Goal: Task Accomplishment & Management: Manage account settings

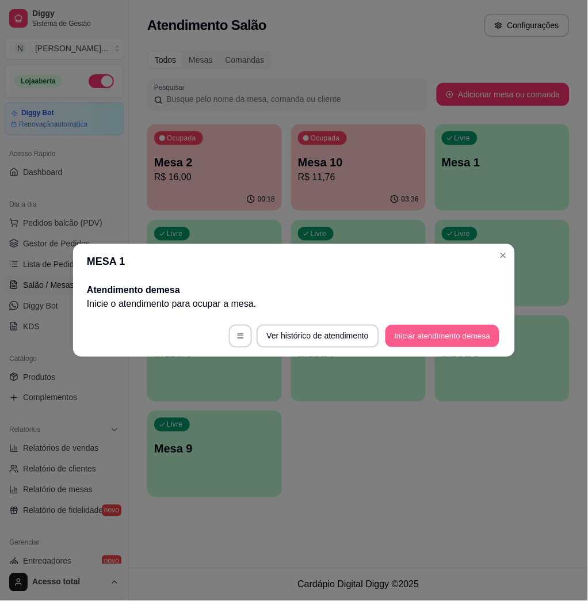
click at [434, 331] on button "Iniciar atendimento de mesa" at bounding box center [443, 336] width 114 height 22
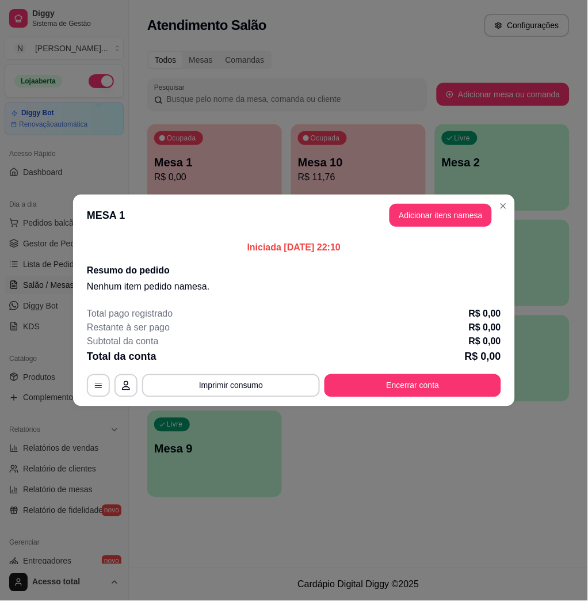
click at [398, 235] on header "MESA 1 Adicionar itens na mesa" at bounding box center [294, 214] width 442 height 41
click at [409, 211] on button "Adicionar itens na mesa" at bounding box center [441, 215] width 102 height 23
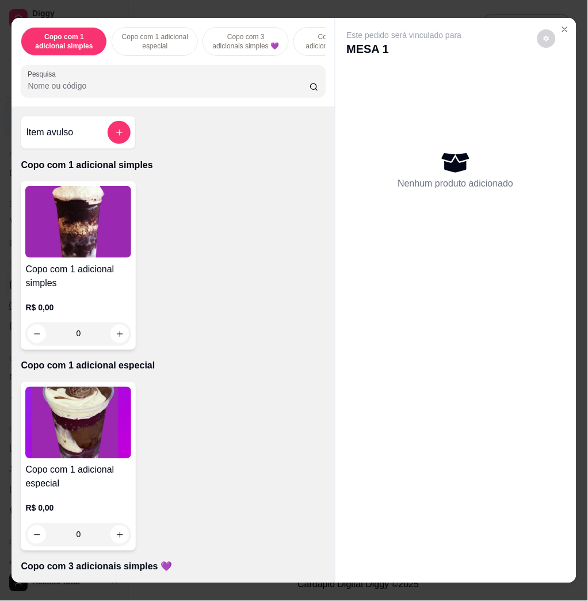
click at [190, 91] on input "Pesquisa" at bounding box center [169, 86] width 282 height 12
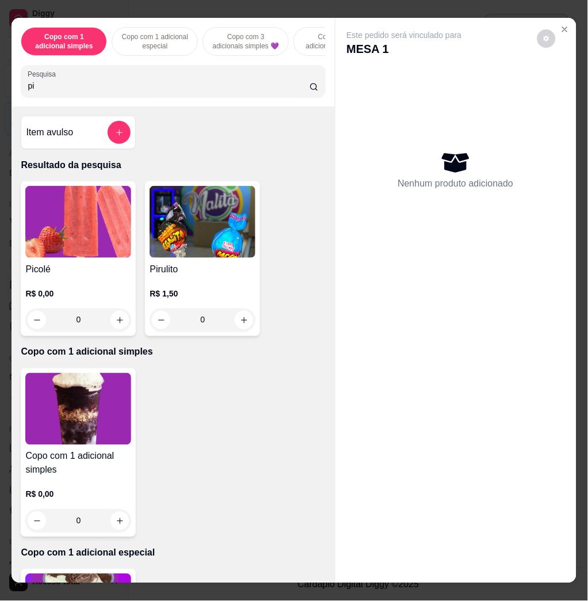
type input "pi"
click at [95, 212] on img at bounding box center [78, 222] width 106 height 72
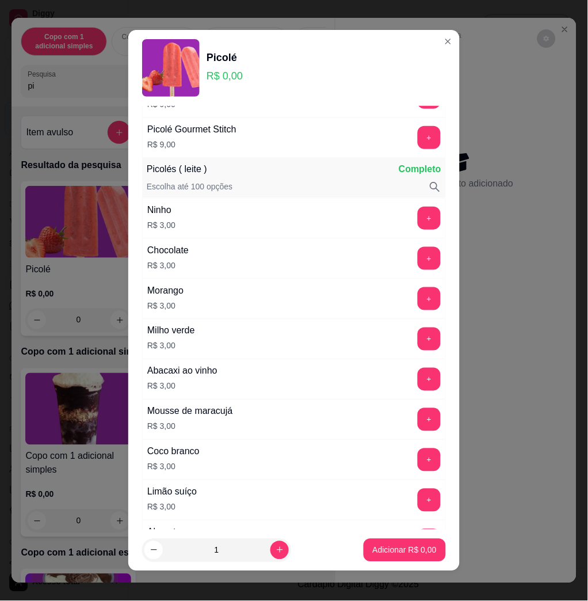
scroll to position [613, 0]
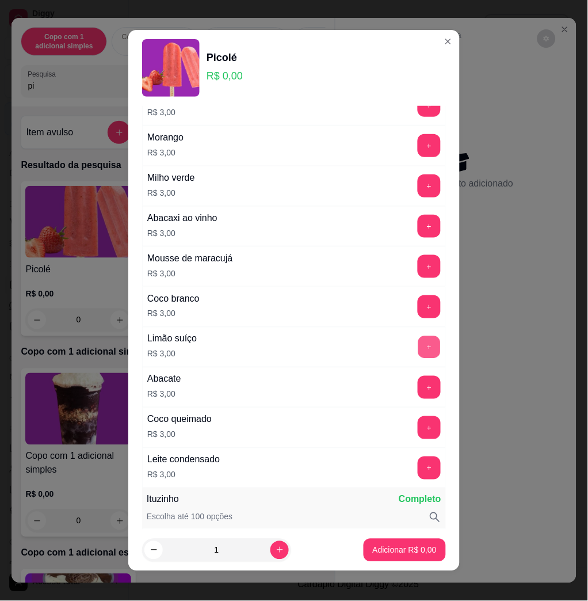
click at [418, 343] on button "+" at bounding box center [429, 347] width 22 height 22
click at [418, 341] on button "+" at bounding box center [429, 346] width 23 height 23
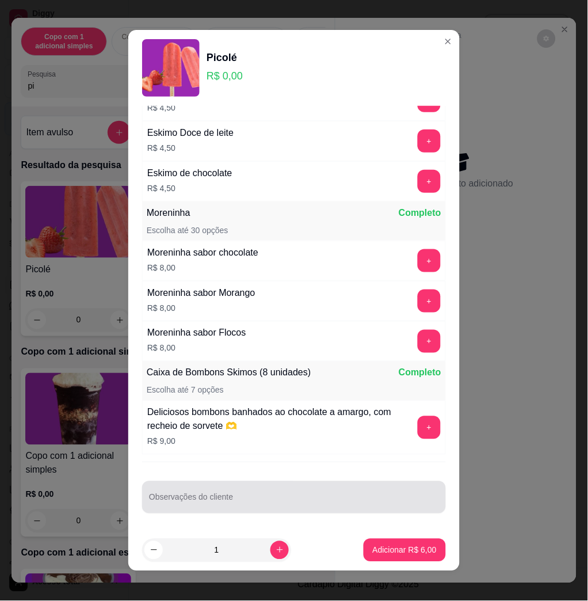
scroll to position [6, 0]
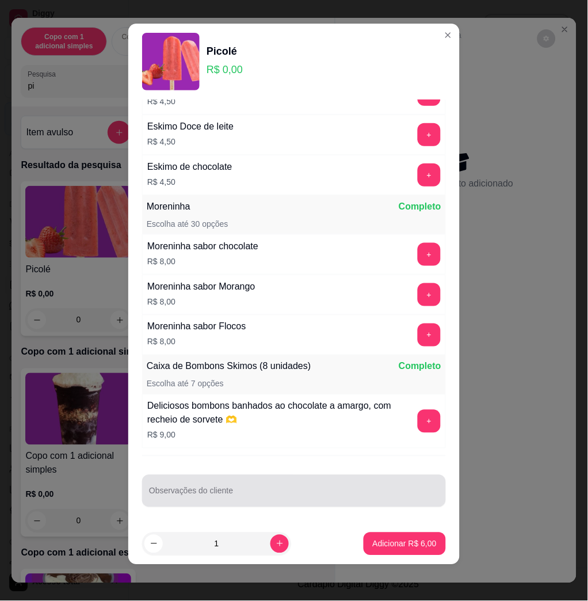
click at [289, 487] on div at bounding box center [294, 490] width 290 height 23
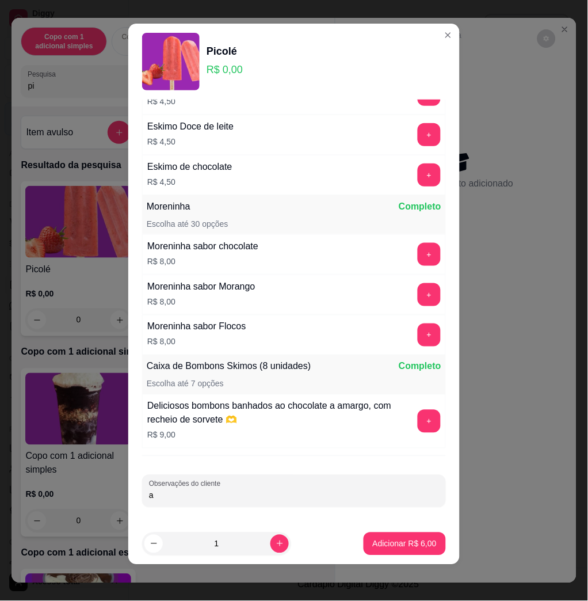
type input "a"
type input "camisa azul"
click at [381, 531] on footer "1 Adicionar R$ 6,00" at bounding box center [293, 543] width 331 height 41
click at [381, 534] on button "Adicionar R$ 6,00" at bounding box center [405, 543] width 82 height 23
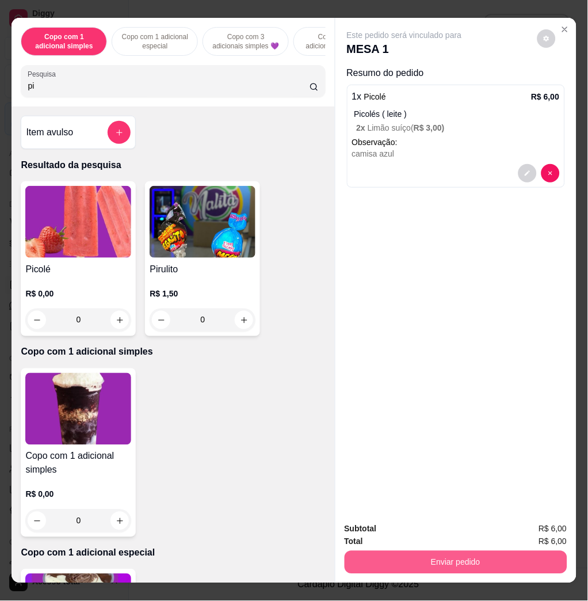
click at [403, 554] on button "Enviar pedido" at bounding box center [456, 562] width 223 height 23
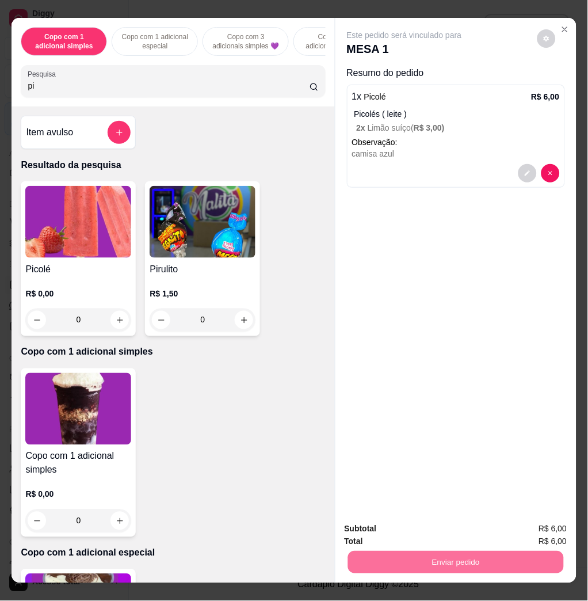
click at [96, 214] on img at bounding box center [78, 222] width 106 height 72
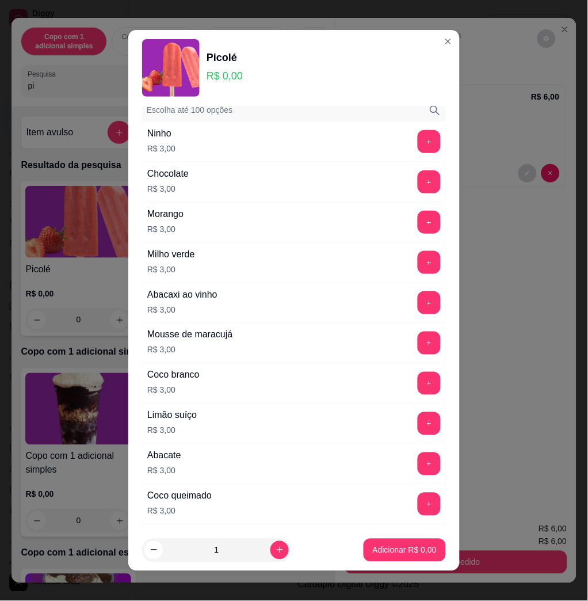
scroll to position [460, 0]
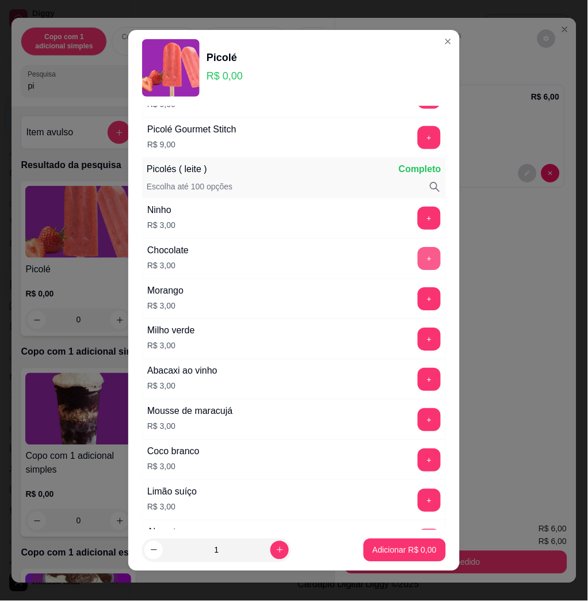
click at [418, 258] on button "+" at bounding box center [429, 258] width 23 height 23
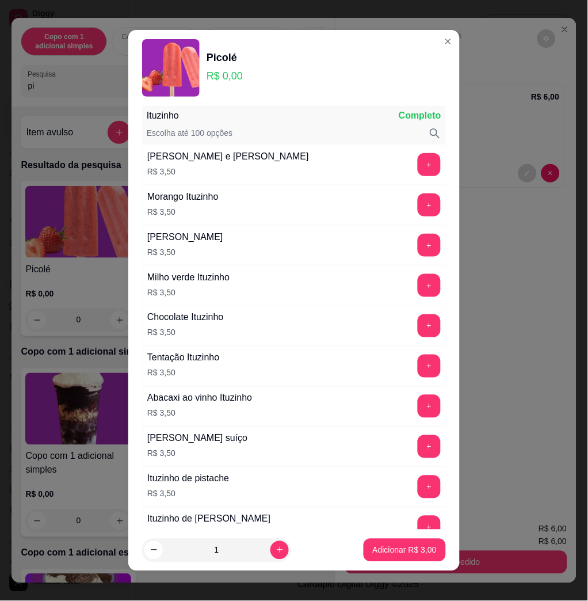
scroll to position [1227, 0]
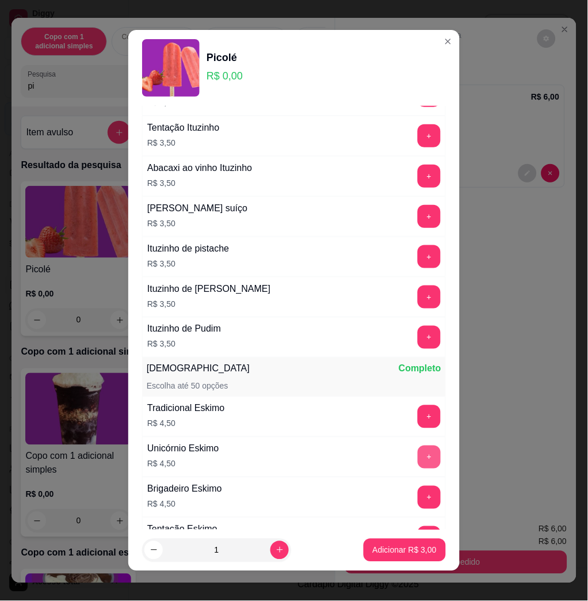
drag, startPoint x: 413, startPoint y: 461, endPoint x: 402, endPoint y: 461, distance: 10.9
click at [413, 461] on div "+" at bounding box center [429, 456] width 32 height 23
click at [418, 461] on button "+" at bounding box center [429, 457] width 22 height 22
click at [410, 544] on p "Adicionar R$ 7,50" at bounding box center [405, 550] width 64 height 12
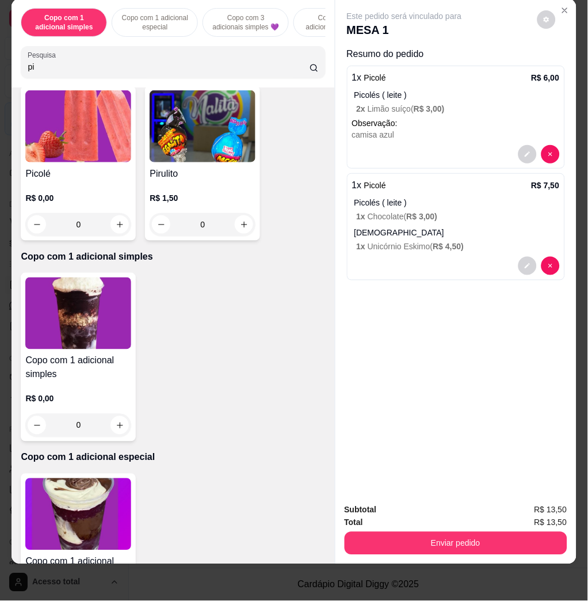
scroll to position [0, 0]
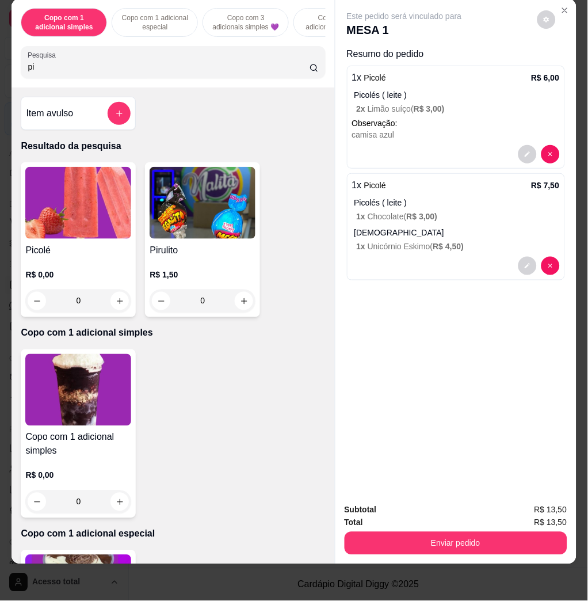
click at [82, 239] on img at bounding box center [78, 203] width 106 height 72
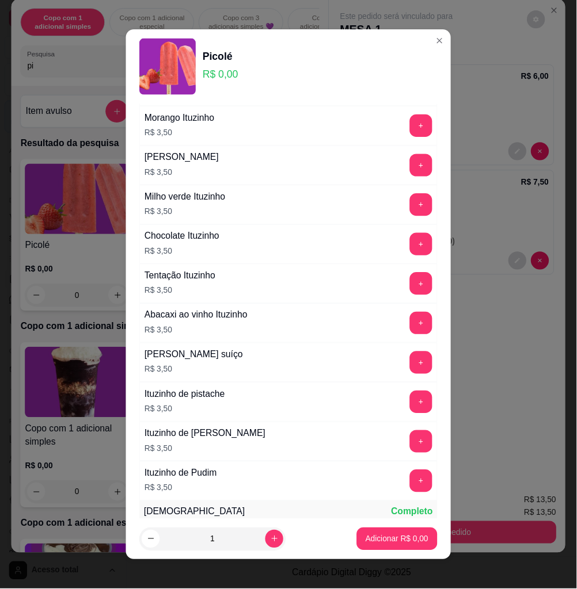
scroll to position [997, 0]
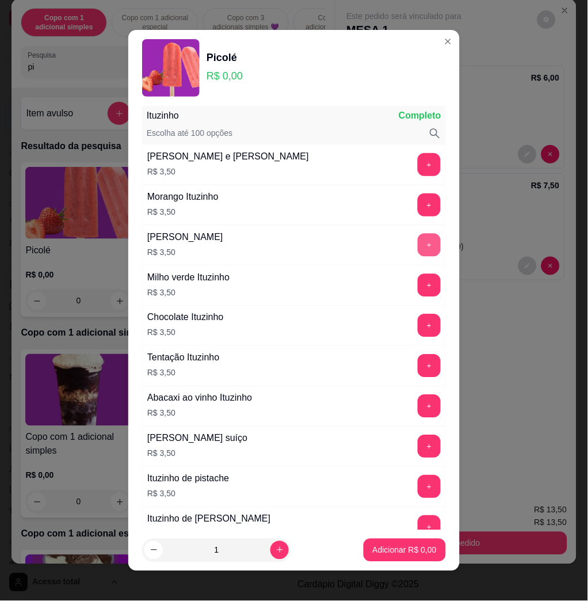
click at [418, 243] on button "+" at bounding box center [429, 245] width 23 height 23
click at [398, 548] on p "Adicionar R$ 3,50" at bounding box center [405, 550] width 64 height 12
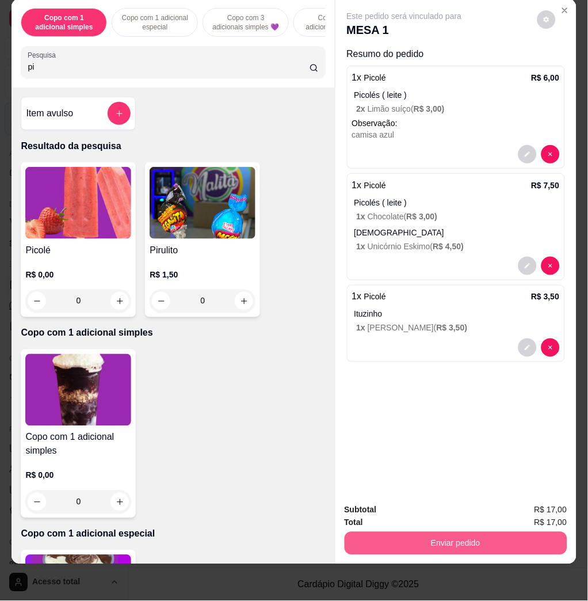
click at [487, 532] on button "Enviar pedido" at bounding box center [456, 543] width 223 height 23
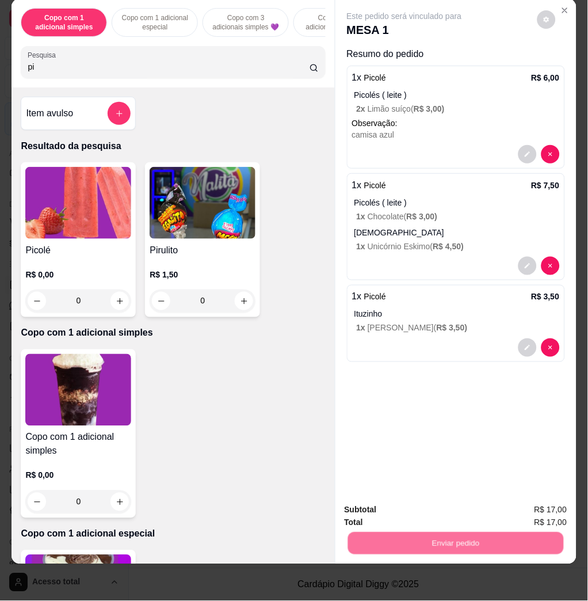
click at [522, 493] on button "Enviar pedido" at bounding box center [535, 504] width 65 height 22
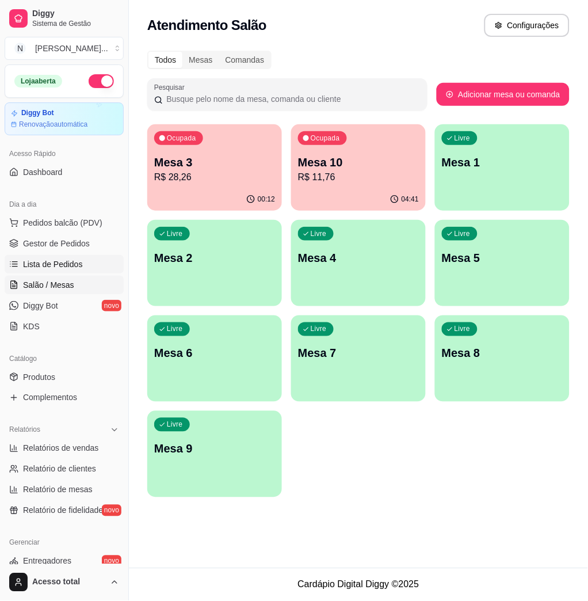
click at [62, 268] on span "Lista de Pedidos" at bounding box center [53, 264] width 60 height 12
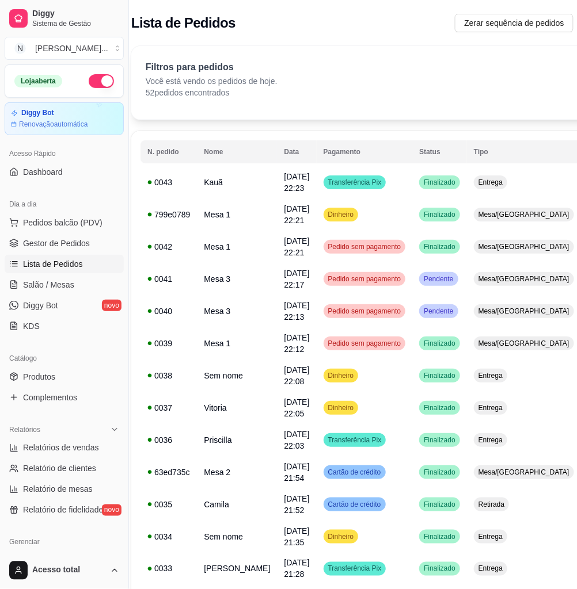
scroll to position [0, 19]
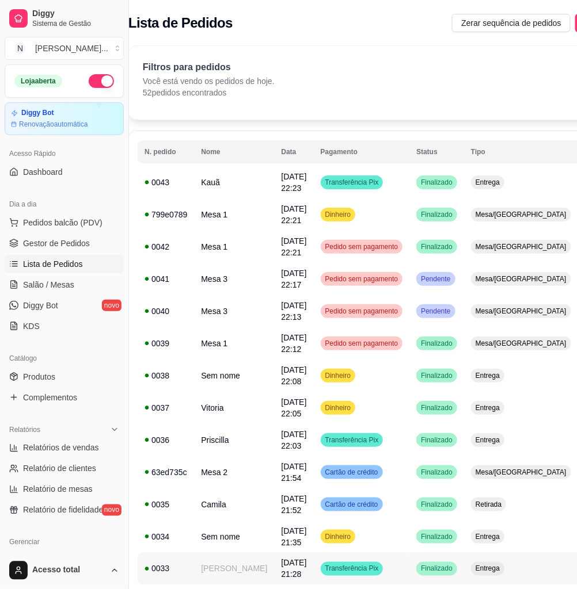
click at [464, 561] on td "Entrega" at bounding box center [521, 569] width 114 height 32
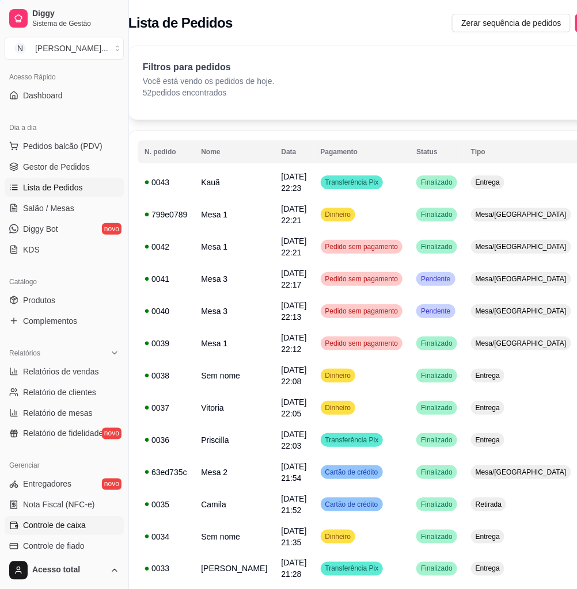
click at [62, 524] on span "Controle de caixa" at bounding box center [54, 526] width 63 height 12
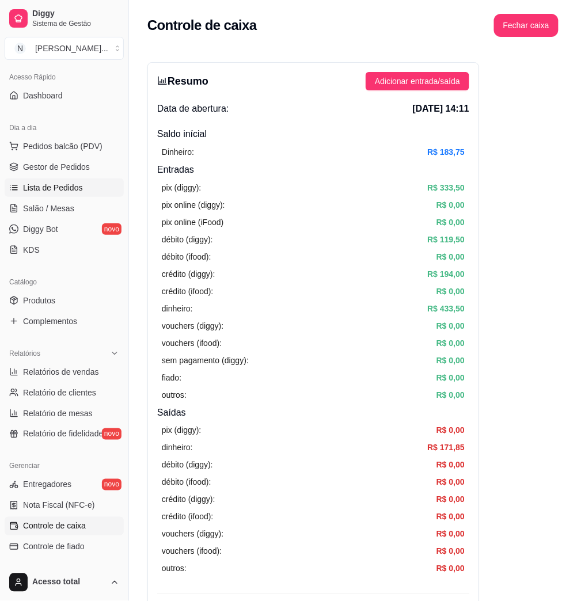
click at [49, 193] on link "Lista de Pedidos" at bounding box center [64, 187] width 119 height 18
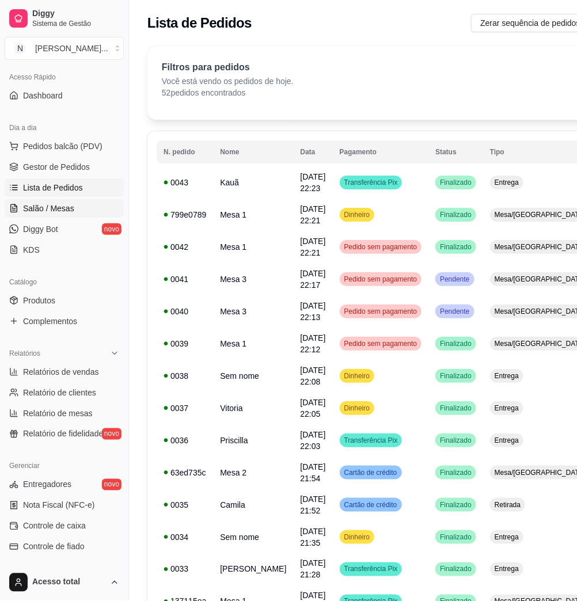
click at [51, 207] on span "Salão / Mesas" at bounding box center [48, 209] width 51 height 12
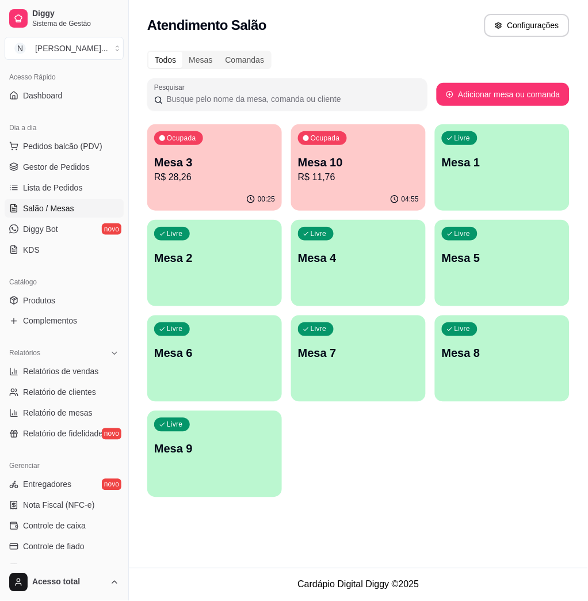
click at [177, 168] on p "Mesa 3" at bounding box center [214, 162] width 121 height 16
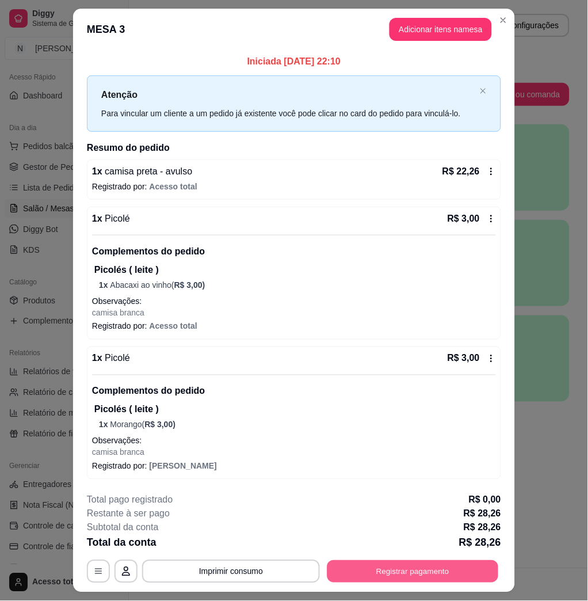
click at [444, 577] on button "Registrar pagamento" at bounding box center [412, 571] width 171 height 22
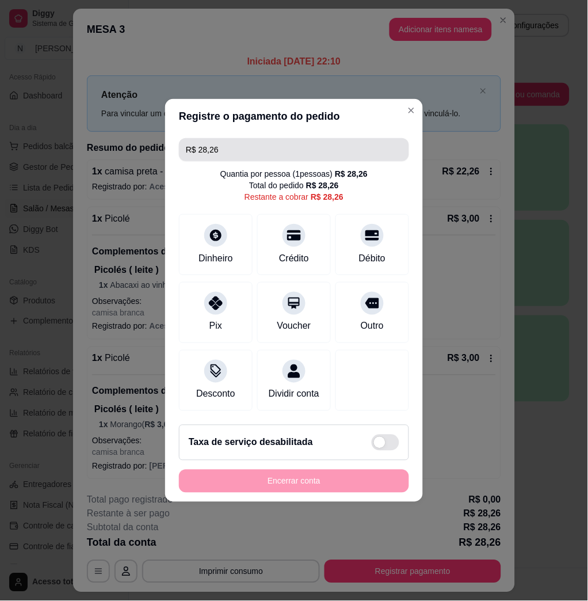
click at [249, 147] on input "R$ 28,26" at bounding box center [294, 149] width 216 height 23
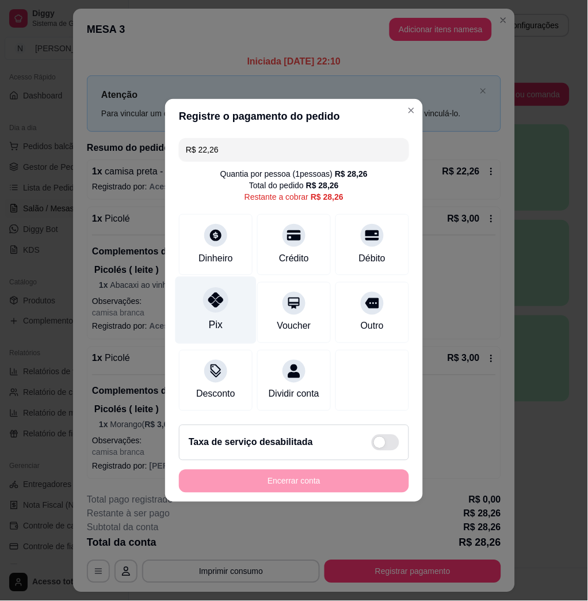
click at [227, 304] on div "Pix" at bounding box center [215, 310] width 81 height 67
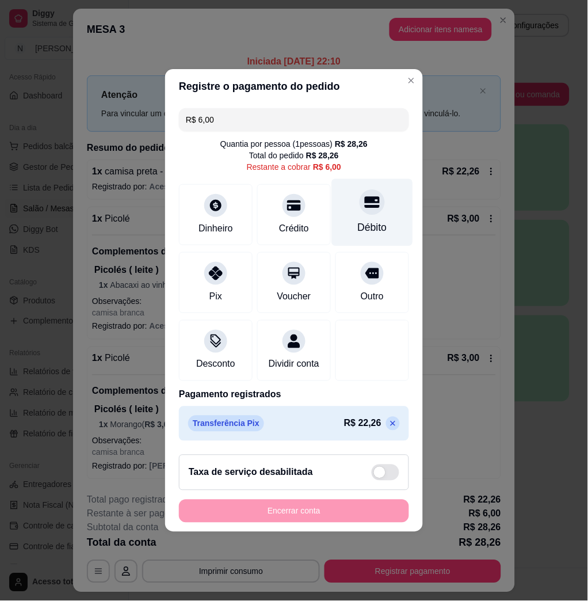
click at [365, 225] on div "Débito" at bounding box center [372, 227] width 29 height 15
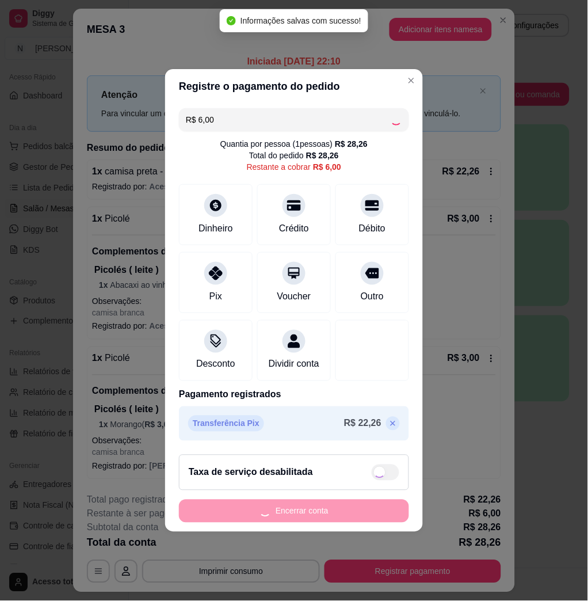
type input "R$ 0,00"
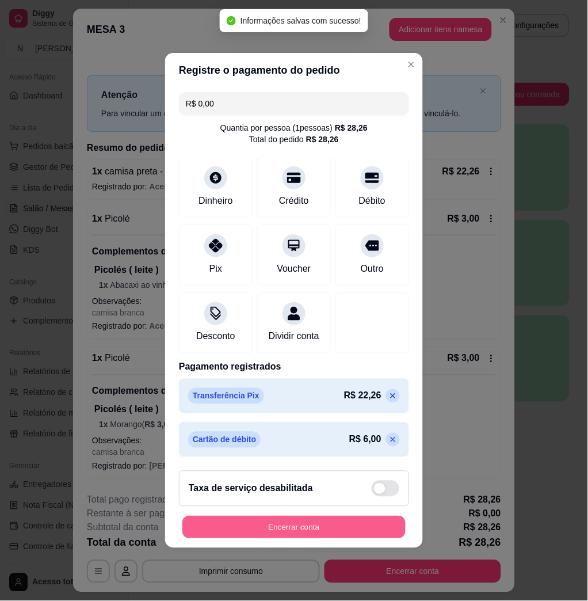
click at [299, 524] on button "Encerrar conta" at bounding box center [293, 527] width 223 height 22
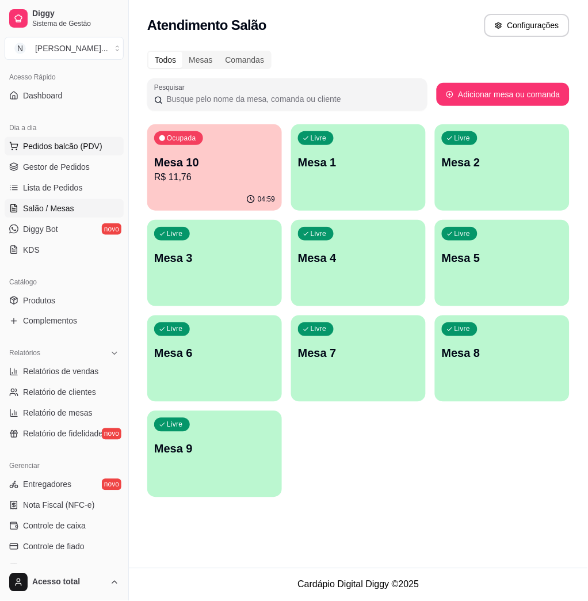
click at [56, 144] on span "Pedidos balcão (PDV)" at bounding box center [62, 146] width 79 height 12
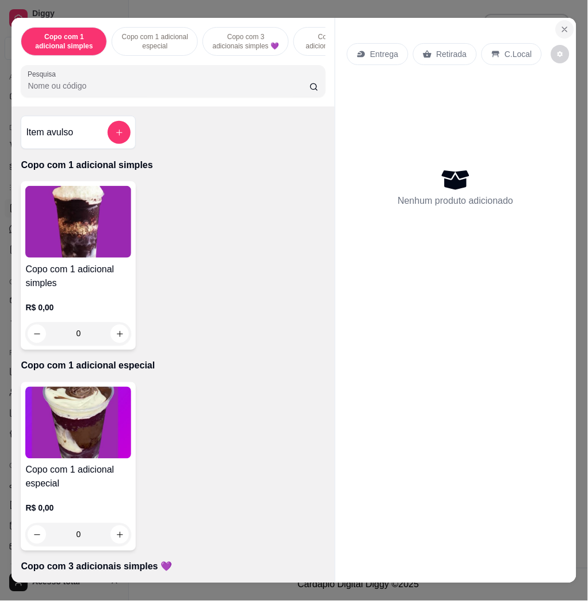
click at [563, 27] on icon "Close" at bounding box center [565, 29] width 5 height 5
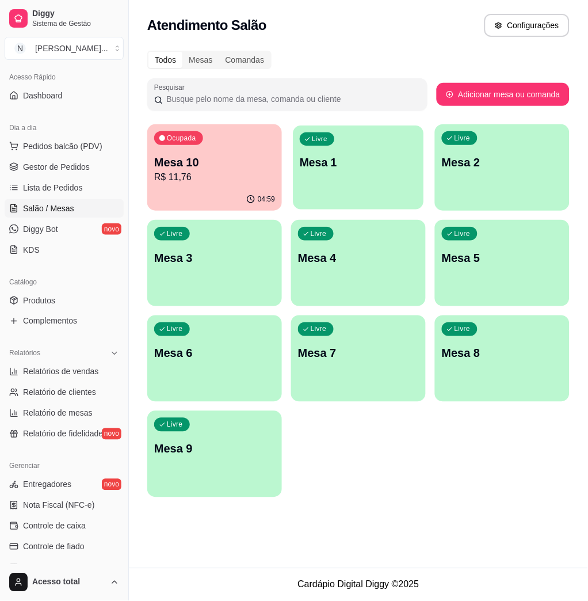
click at [396, 169] on p "Mesa 1" at bounding box center [358, 163] width 117 height 16
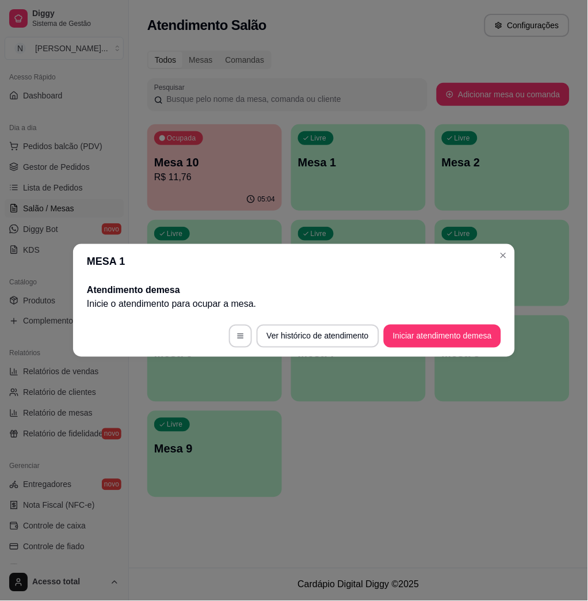
click at [446, 349] on footer "Ver histórico de atendimento Iniciar atendimento de mesa" at bounding box center [294, 335] width 442 height 41
click at [453, 327] on button "Iniciar atendimento de mesa" at bounding box center [442, 336] width 117 height 23
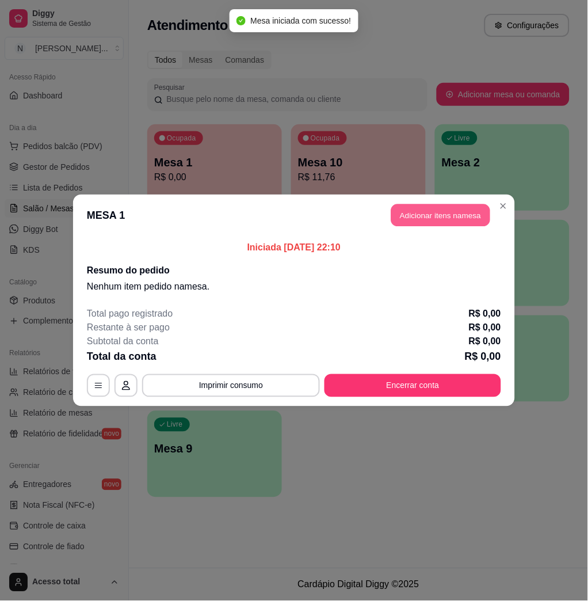
click at [406, 214] on button "Adicionar itens na mesa" at bounding box center [440, 215] width 99 height 22
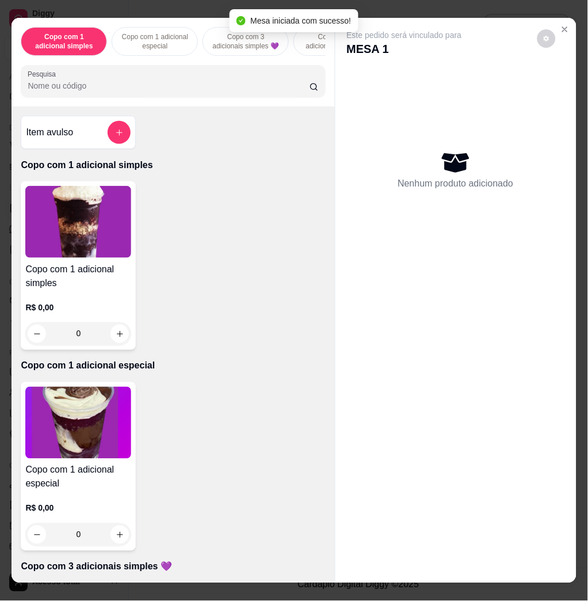
scroll to position [383, 0]
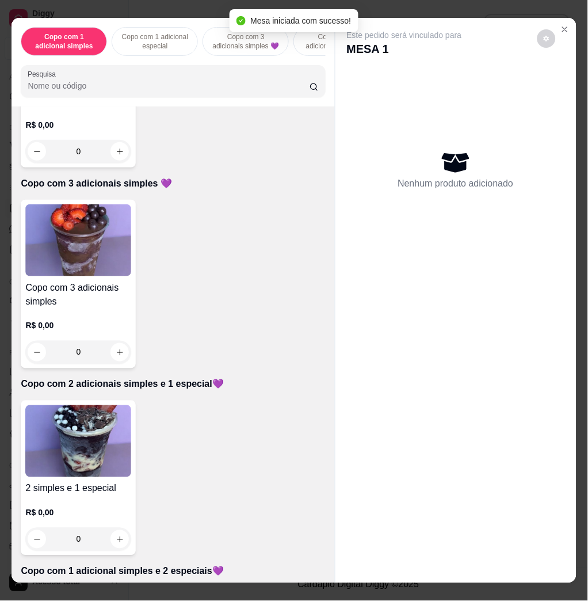
click at [95, 459] on img at bounding box center [78, 441] width 106 height 72
click at [241, 183] on div "Copo 330 ml R$ 16,00" at bounding box center [294, 193] width 304 height 38
radio input "true"
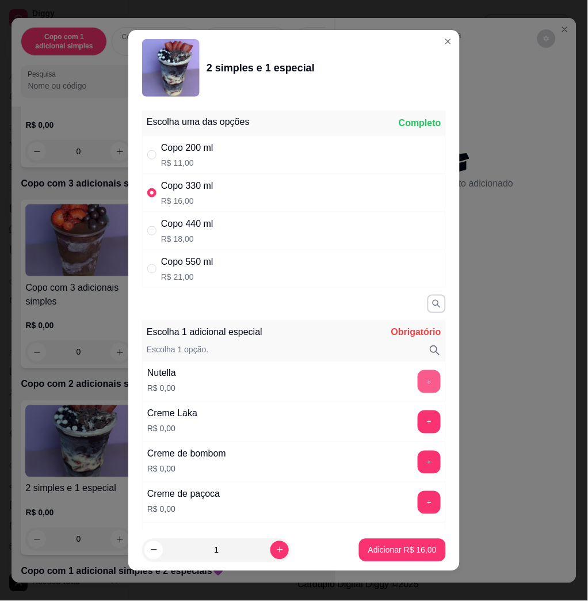
click at [418, 378] on button "+" at bounding box center [429, 381] width 23 height 23
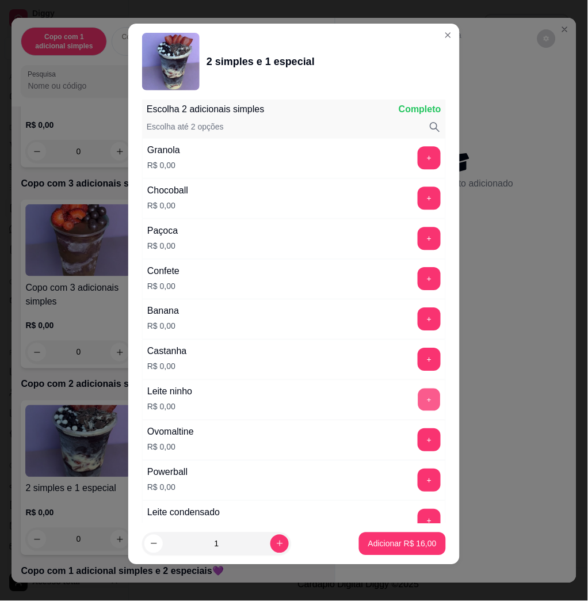
click at [418, 393] on button "+" at bounding box center [429, 400] width 22 height 22
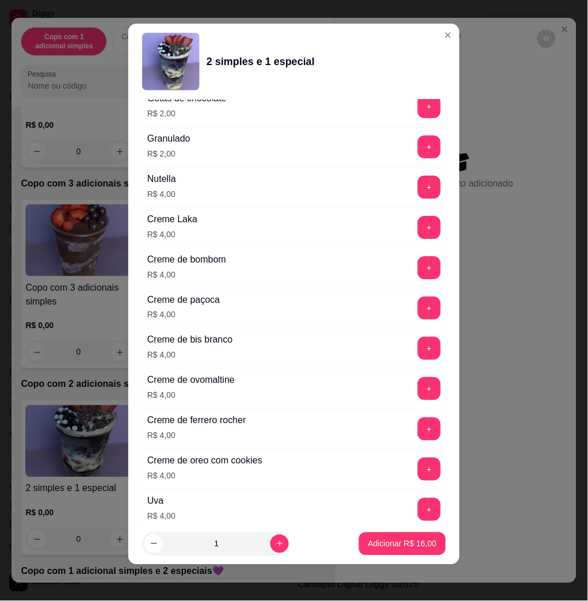
scroll to position [2852, 0]
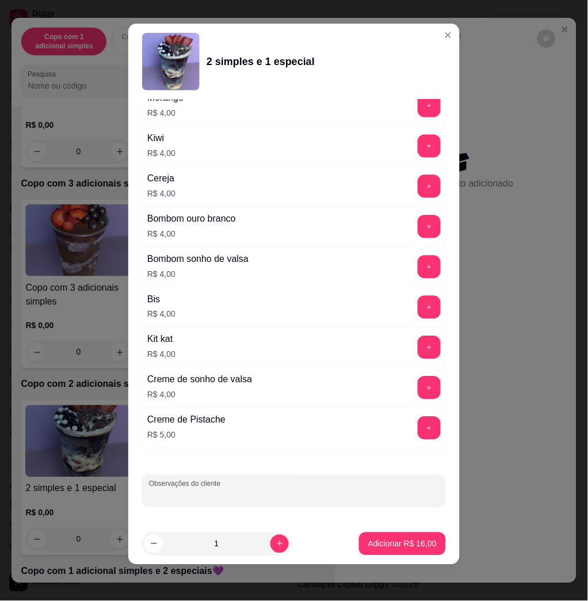
click at [174, 491] on input "Observações do cliente" at bounding box center [294, 496] width 290 height 12
type input "retira [PERSON_NAME]"
click at [403, 540] on p "Adicionar R$ 16,00" at bounding box center [402, 544] width 68 height 12
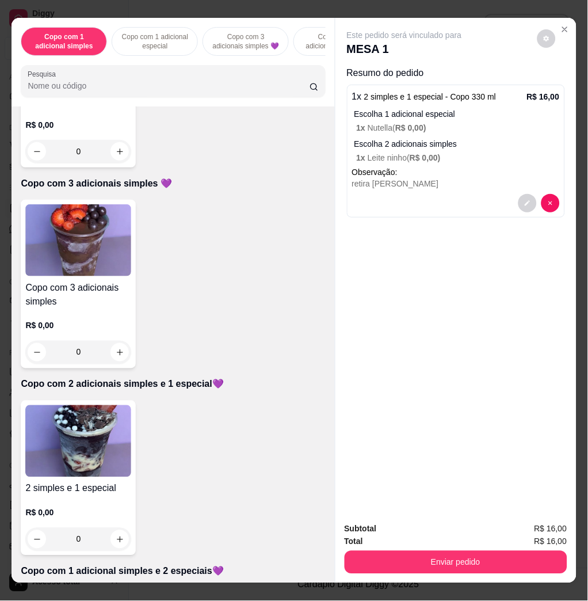
drag, startPoint x: 467, startPoint y: 543, endPoint x: 472, endPoint y: 552, distance: 10.8
click at [468, 548] on div "Enviar pedido" at bounding box center [456, 561] width 223 height 26
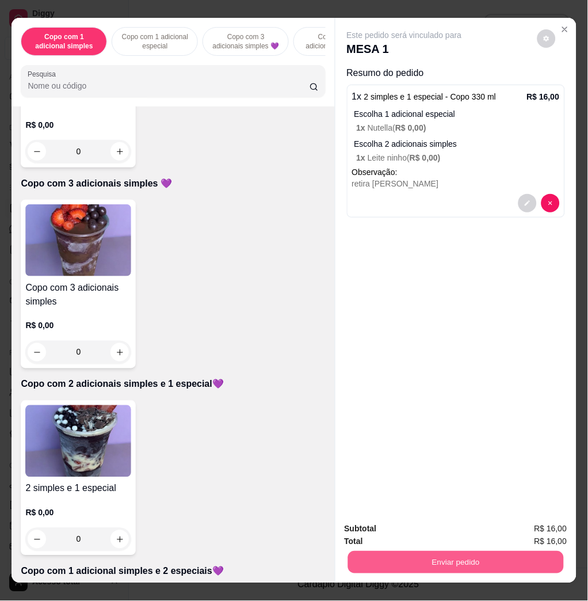
click at [472, 552] on button "Enviar pedido" at bounding box center [456, 562] width 216 height 22
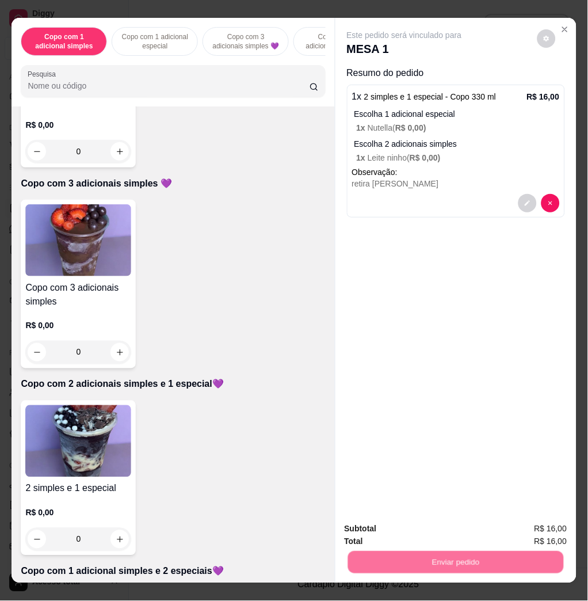
click at [521, 525] on button "Enviar pedido" at bounding box center [535, 528] width 65 height 22
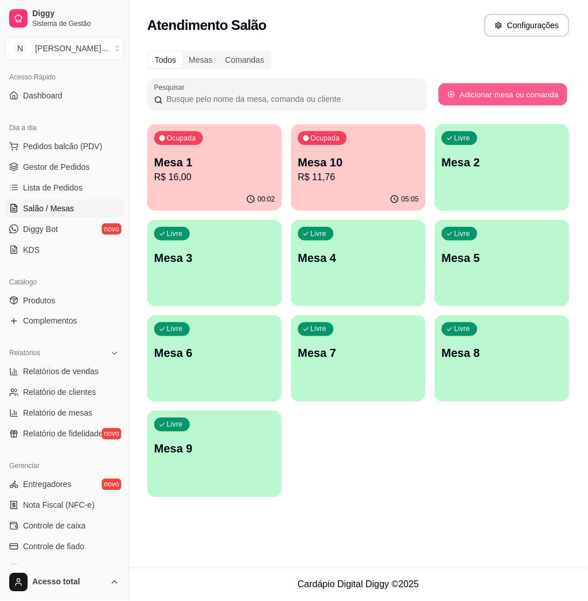
click at [498, 96] on button "Adicionar mesa ou comanda" at bounding box center [502, 94] width 129 height 22
select select "TABLE"
click at [235, 173] on p "R$ 16,00" at bounding box center [214, 177] width 121 height 14
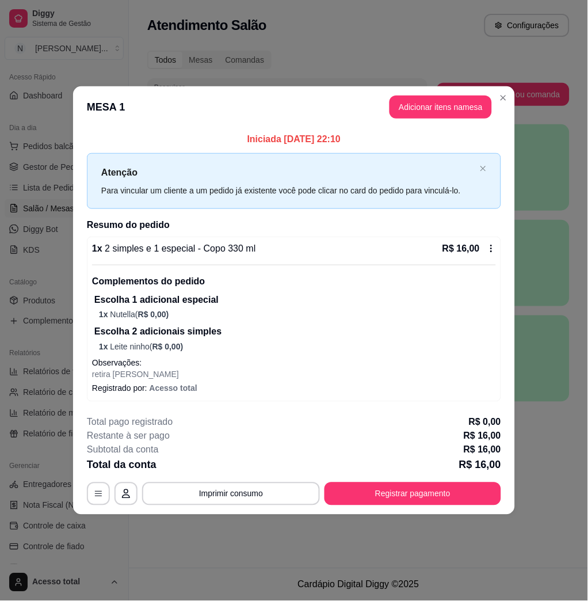
click at [451, 97] on button "Adicionar itens na mesa" at bounding box center [441, 107] width 102 height 23
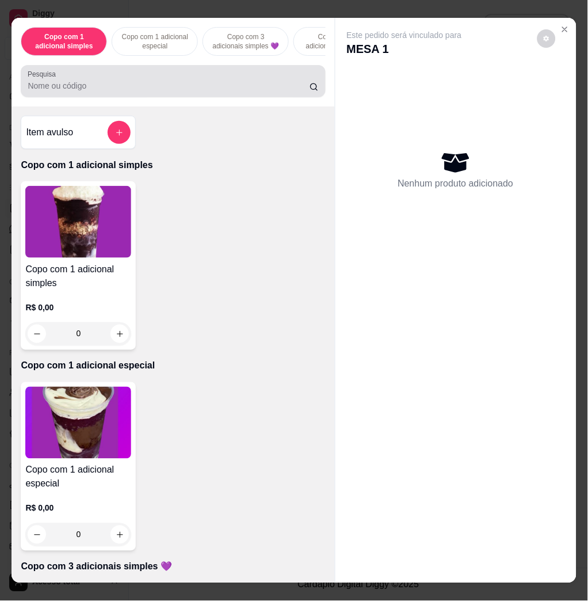
click at [83, 97] on div "Pesquisa" at bounding box center [173, 81] width 304 height 32
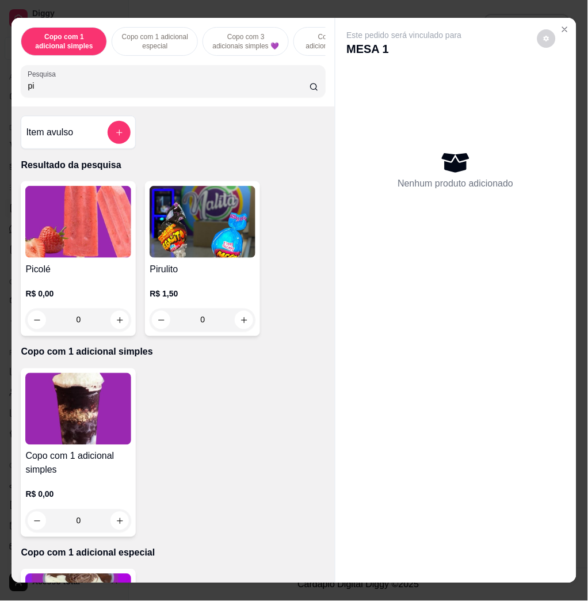
type input "pi"
click at [58, 214] on img at bounding box center [78, 222] width 106 height 72
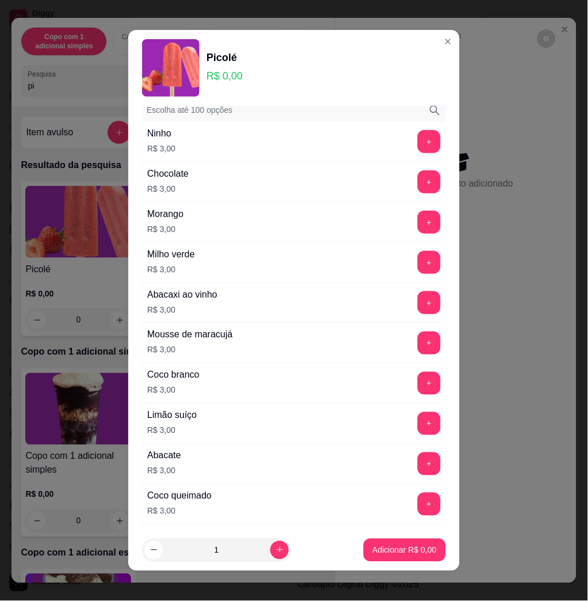
scroll to position [230, 0]
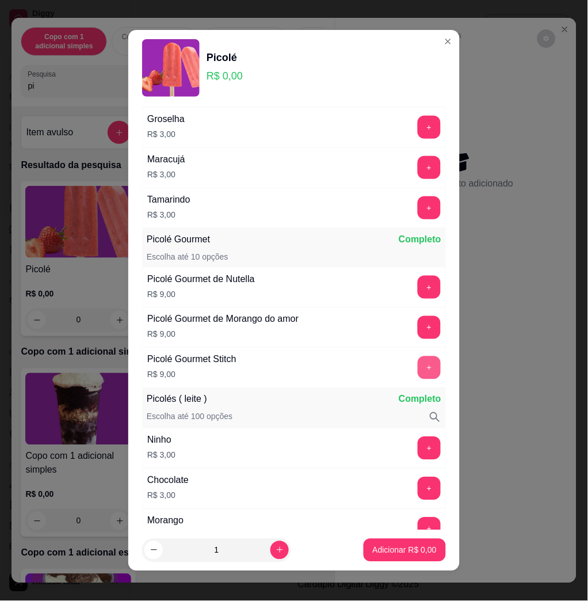
click at [418, 361] on button "+" at bounding box center [429, 367] width 23 height 23
click at [418, 298] on button "+" at bounding box center [429, 287] width 23 height 23
click at [418, 323] on button "+" at bounding box center [429, 327] width 23 height 23
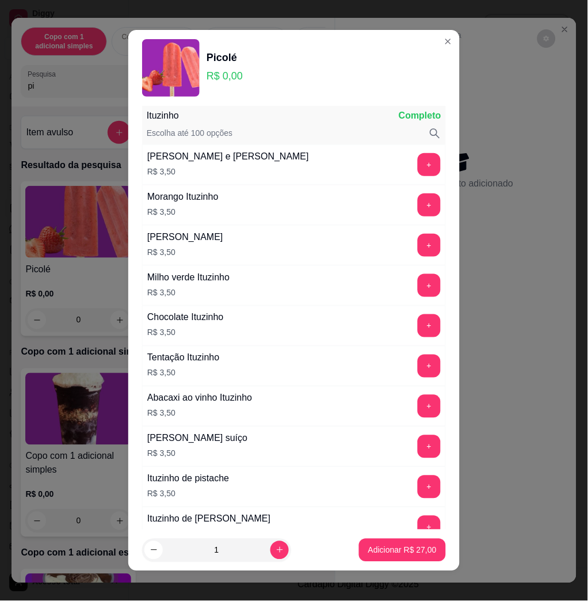
scroll to position [844, 0]
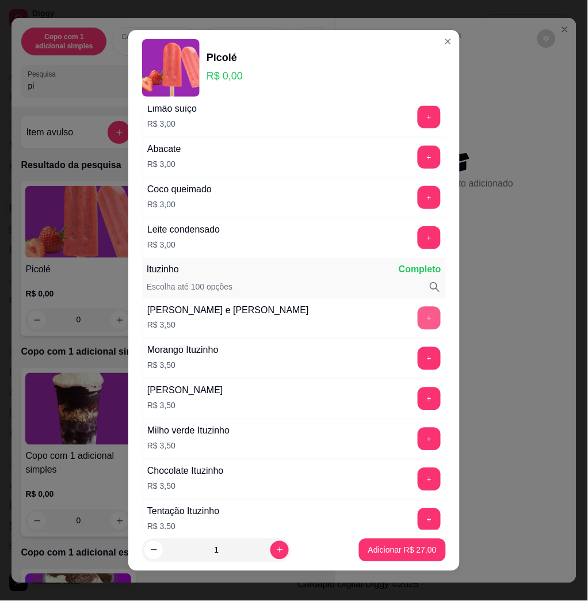
click at [418, 322] on button "+" at bounding box center [429, 318] width 23 height 23
click at [418, 319] on button "+" at bounding box center [429, 318] width 23 height 23
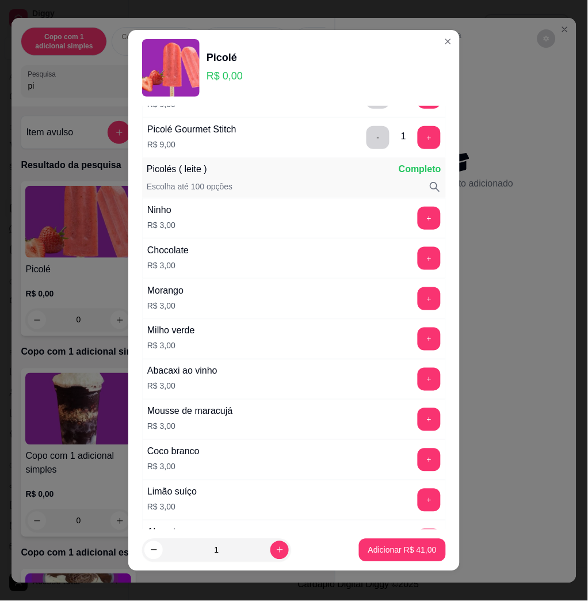
scroll to position [230, 0]
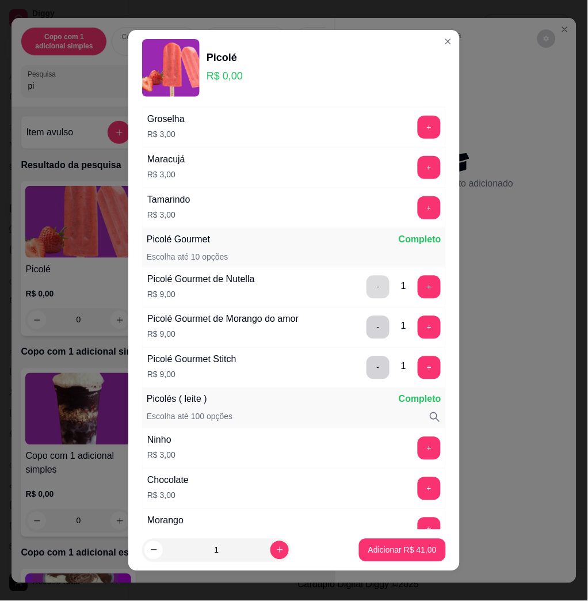
click at [367, 289] on button "-" at bounding box center [378, 287] width 23 height 23
click at [367, 325] on button "-" at bounding box center [378, 327] width 22 height 22
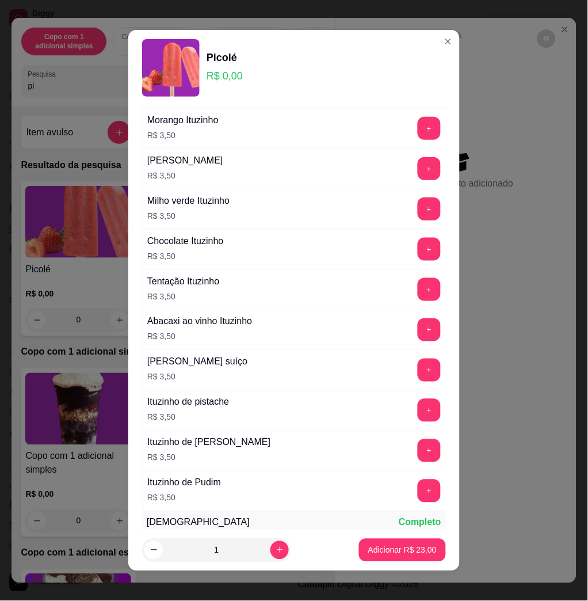
scroll to position [1304, 0]
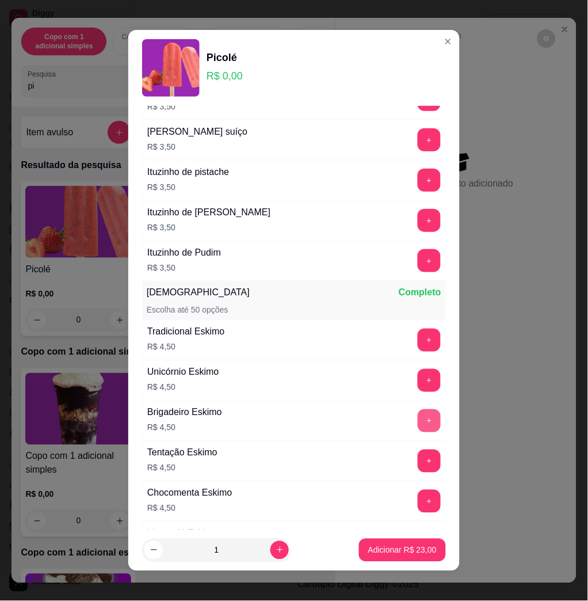
click at [418, 418] on button "+" at bounding box center [429, 420] width 23 height 23
click at [402, 551] on p "Adicionar R$ 27,50" at bounding box center [402, 549] width 67 height 11
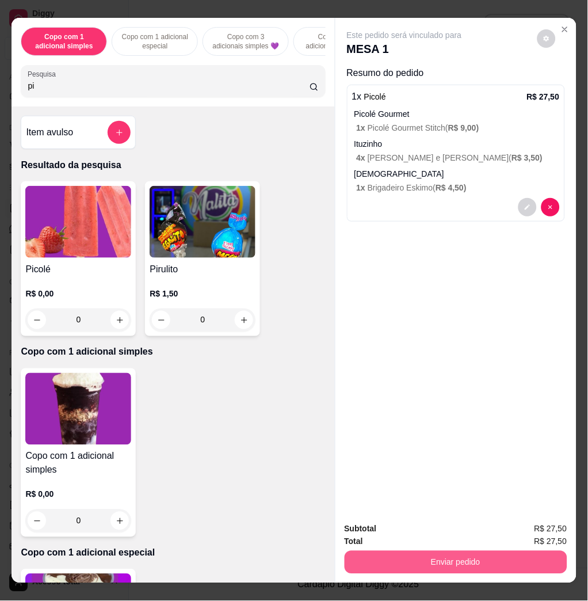
click at [510, 551] on button "Enviar pedido" at bounding box center [456, 562] width 223 height 23
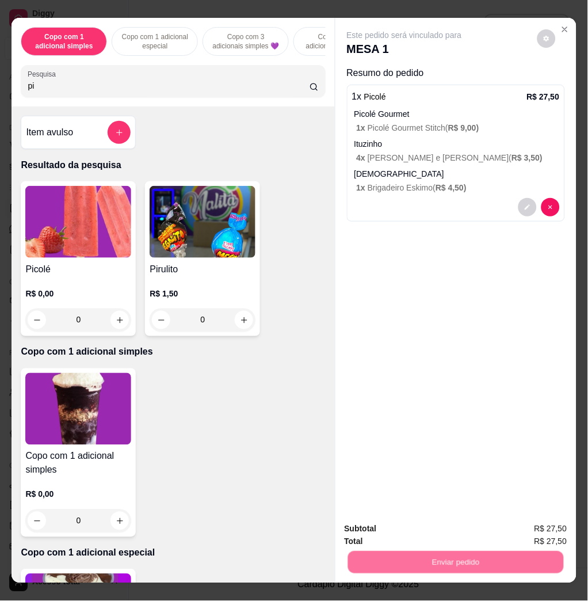
click at [537, 535] on button "Enviar pedido" at bounding box center [536, 527] width 63 height 21
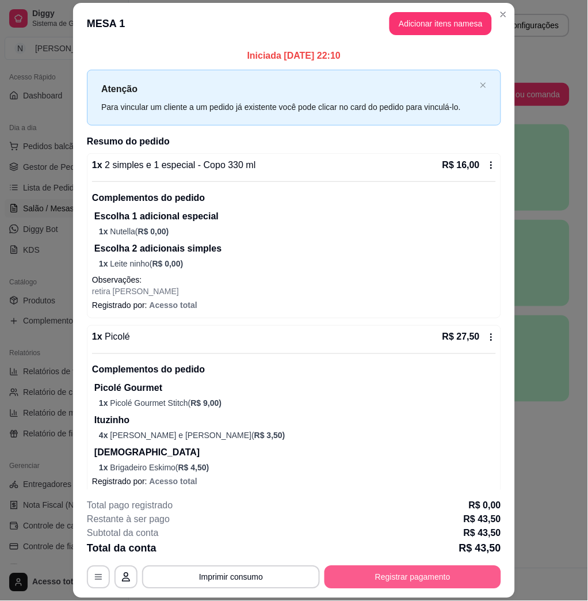
click at [444, 573] on button "Registrar pagamento" at bounding box center [413, 577] width 177 height 23
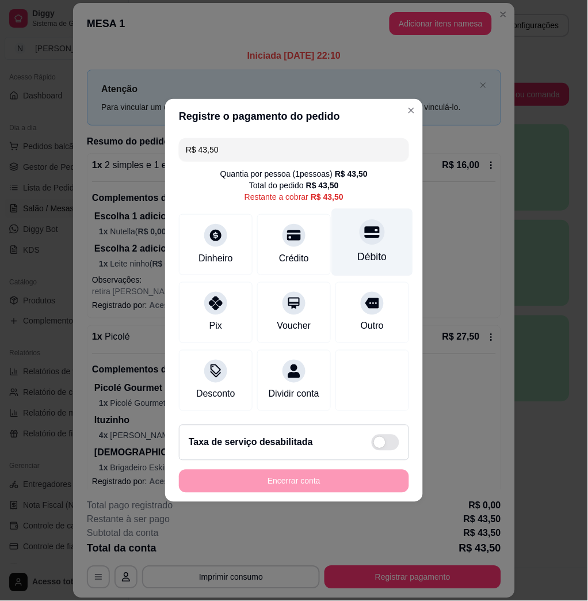
click at [367, 250] on div "Débito" at bounding box center [372, 257] width 29 height 15
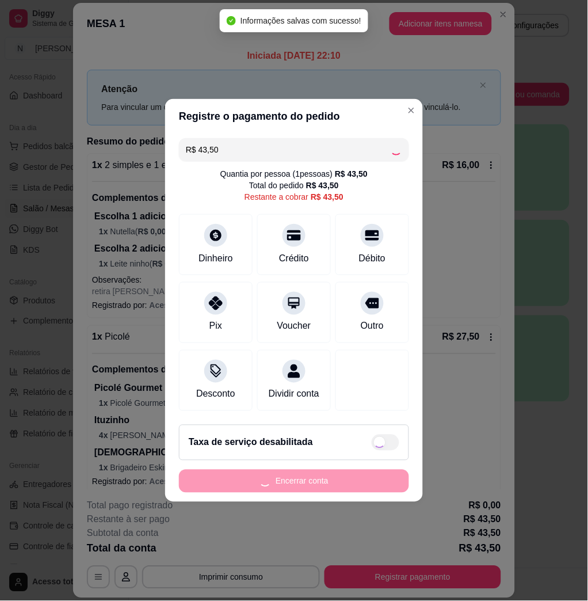
type input "R$ 0,00"
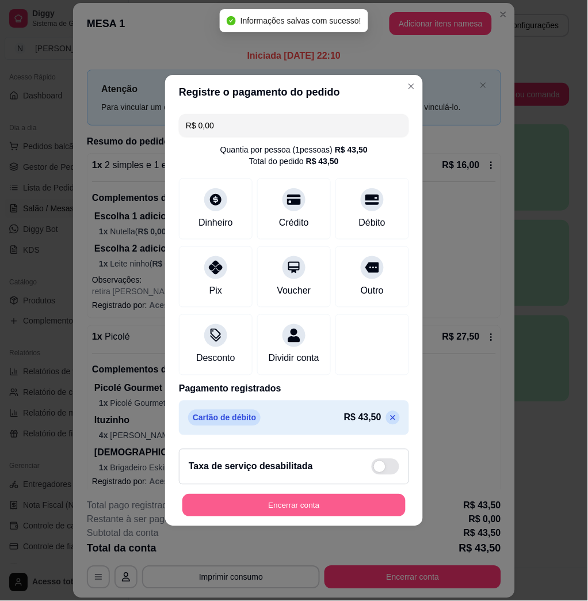
click at [360, 512] on button "Encerrar conta" at bounding box center [293, 505] width 223 height 22
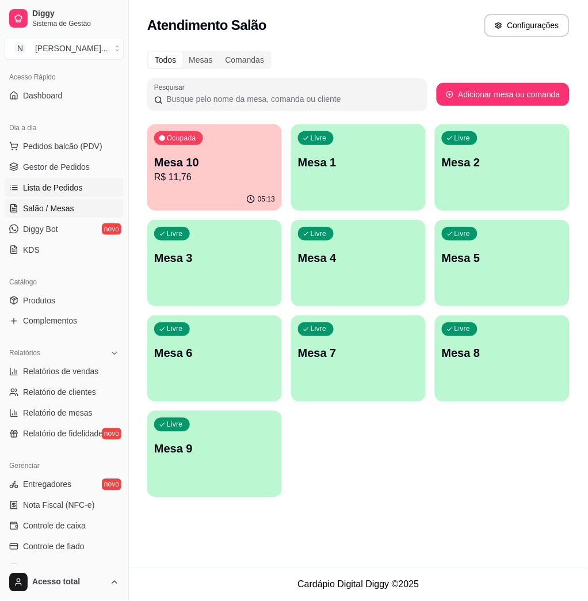
click at [70, 196] on link "Lista de Pedidos" at bounding box center [64, 187] width 119 height 18
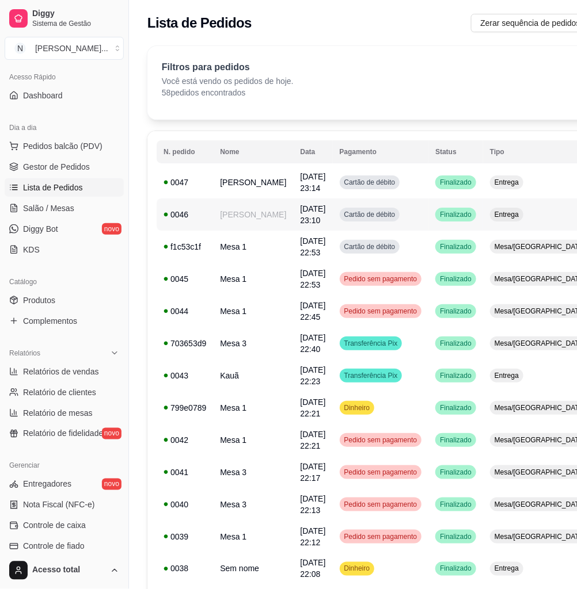
click at [393, 213] on td "Cartão de débito" at bounding box center [381, 215] width 96 height 32
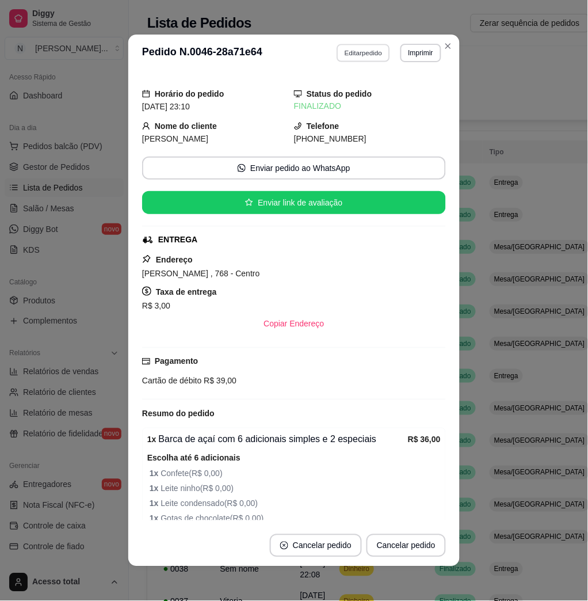
click at [337, 54] on button "Editar pedido" at bounding box center [364, 53] width 54 height 18
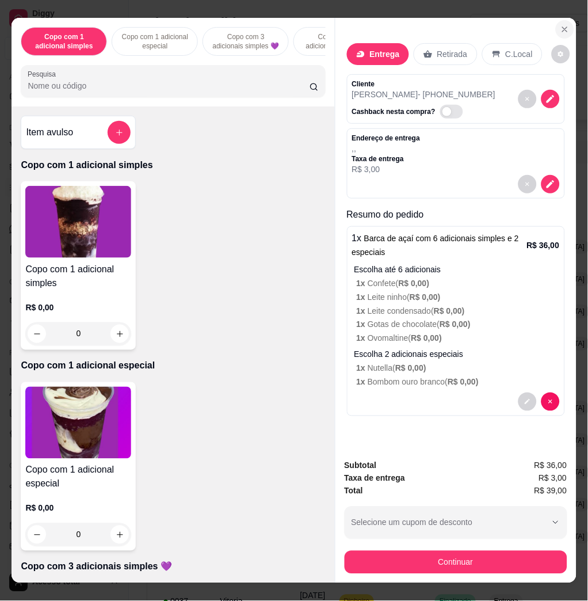
click at [566, 27] on button "Close" at bounding box center [565, 29] width 18 height 18
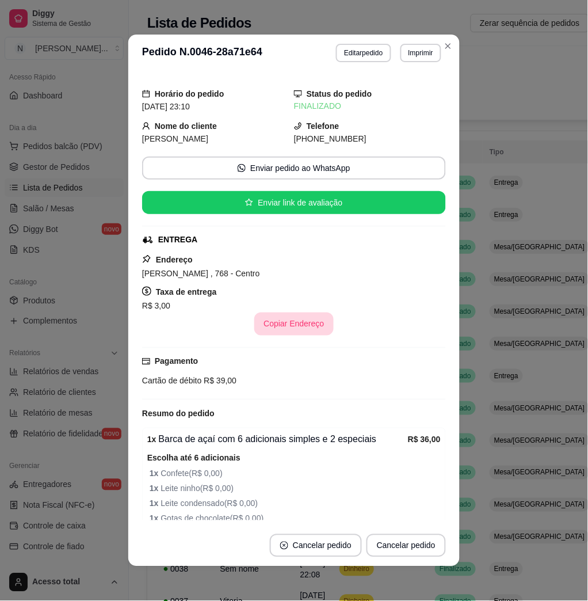
click at [277, 325] on button "Copiar Endereço" at bounding box center [293, 323] width 79 height 23
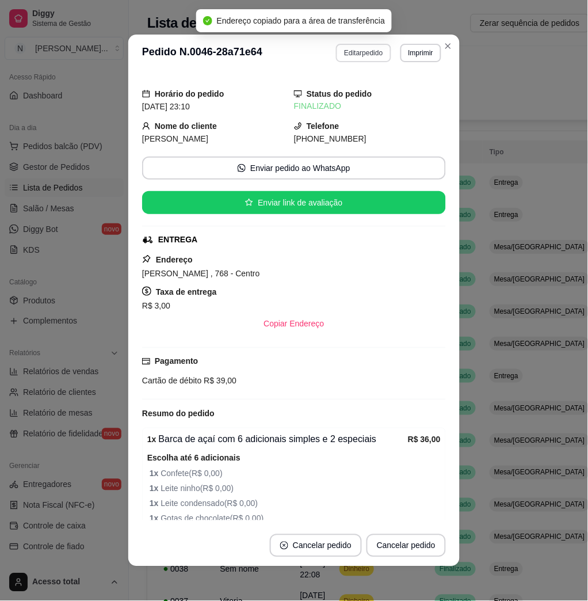
click at [361, 51] on button "Editar pedido" at bounding box center [363, 53] width 55 height 18
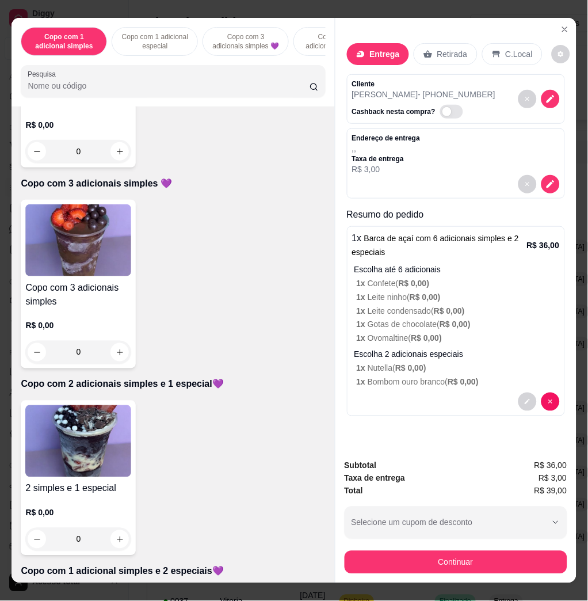
scroll to position [690, 0]
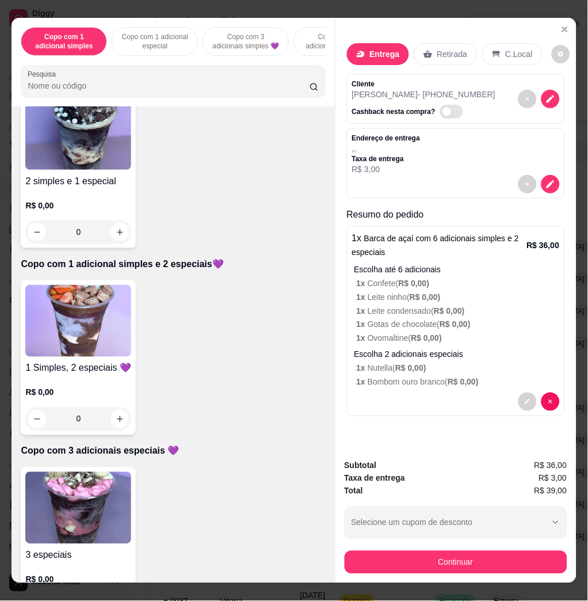
click at [49, 507] on img at bounding box center [78, 508] width 106 height 72
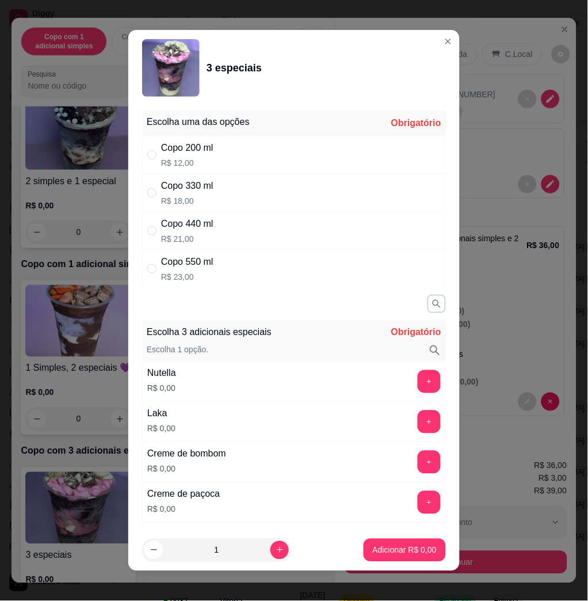
drag, startPoint x: 232, startPoint y: 183, endPoint x: 270, endPoint y: 241, distance: 68.9
click at [232, 183] on div "Copo 330 ml R$ 18,00" at bounding box center [294, 193] width 304 height 38
radio input "true"
click at [418, 383] on button "+" at bounding box center [429, 382] width 22 height 22
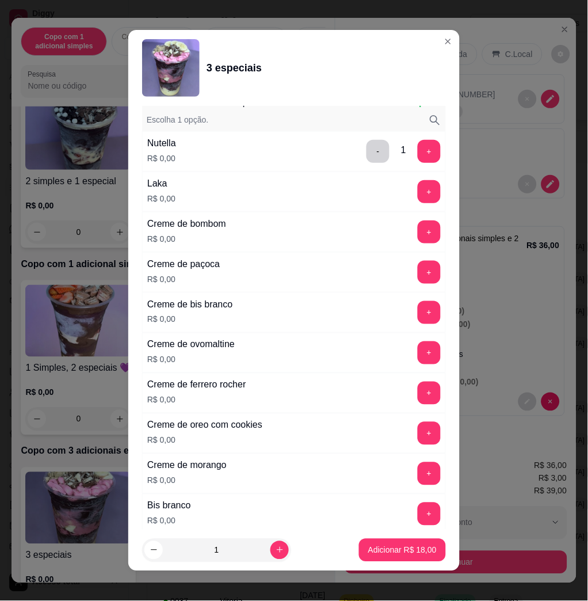
scroll to position [383, 0]
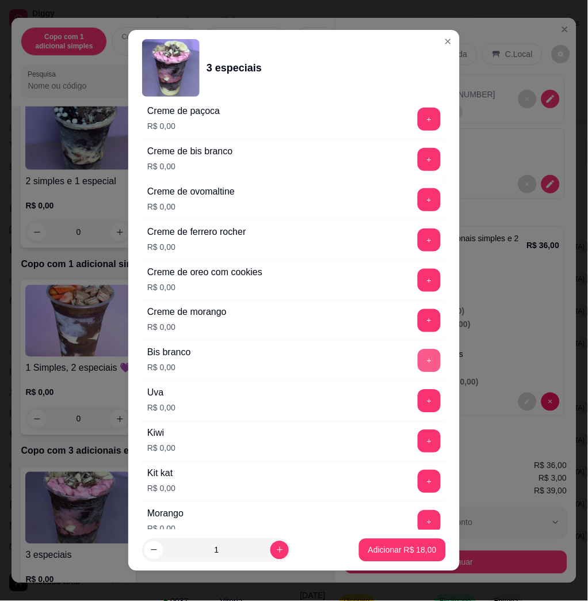
click at [418, 364] on button "+" at bounding box center [429, 360] width 23 height 23
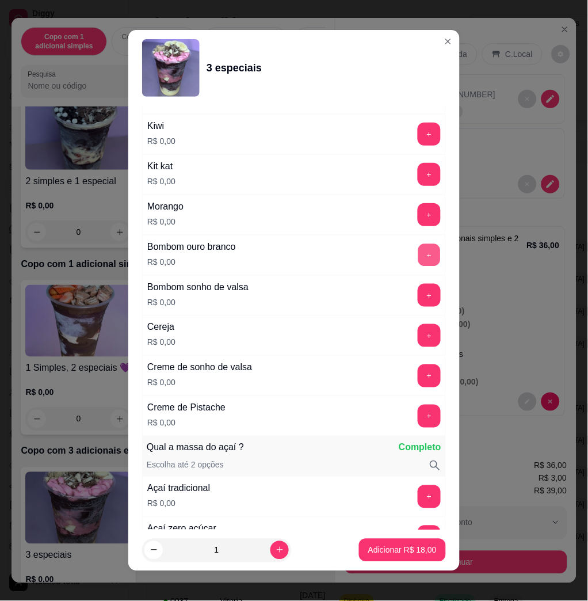
click at [418, 261] on button "+" at bounding box center [429, 255] width 22 height 22
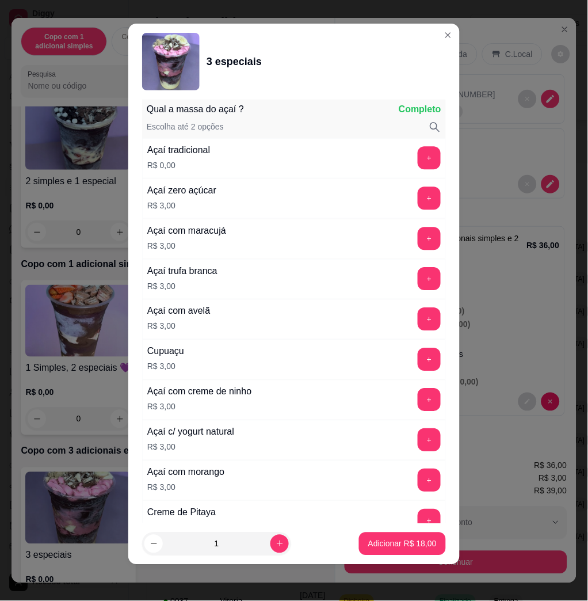
click at [399, 415] on div "Açaí com creme de ninho R$ 3,00 +" at bounding box center [294, 400] width 304 height 40
click at [418, 406] on button "+" at bounding box center [429, 399] width 23 height 23
click at [380, 550] on button "Adicionar R$ 21,00" at bounding box center [402, 543] width 87 height 23
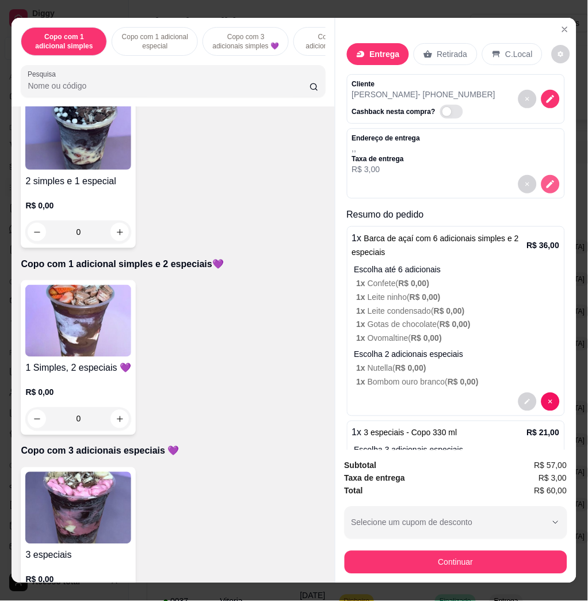
click at [545, 181] on icon "decrease-product-quantity" at bounding box center [550, 184] width 10 height 10
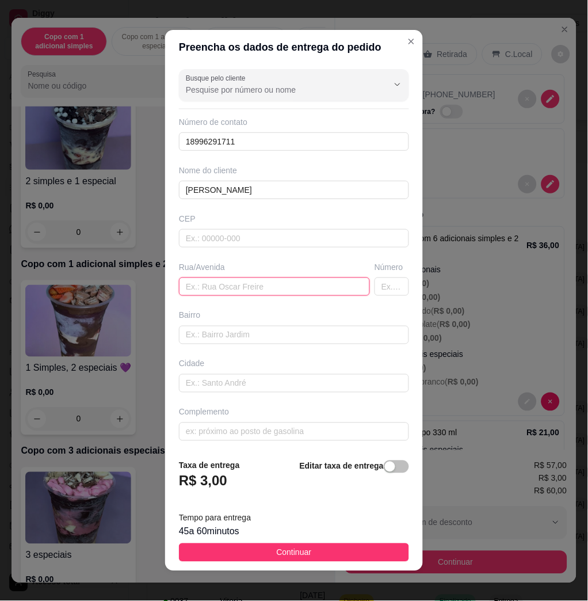
click at [236, 283] on input "text" at bounding box center [274, 286] width 191 height 18
paste input "[PERSON_NAME] , 768 - Centro"
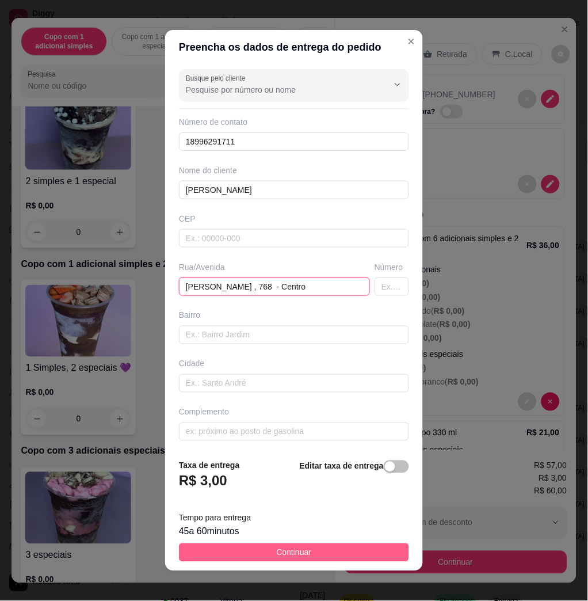
type input "[PERSON_NAME] , 768 - Centro"
click at [335, 557] on button "Continuar" at bounding box center [294, 552] width 230 height 18
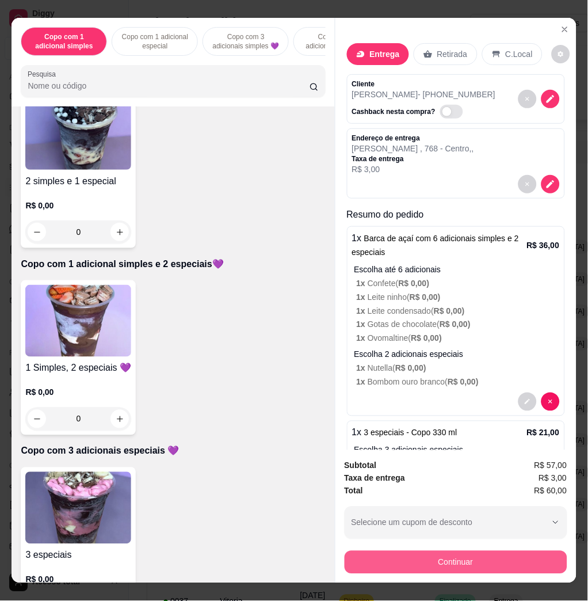
click at [416, 566] on button "Continuar" at bounding box center [456, 562] width 223 height 23
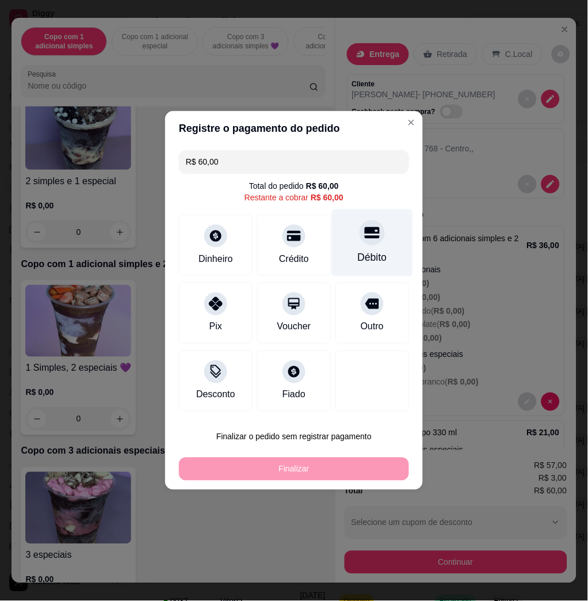
click at [353, 243] on div "Débito" at bounding box center [372, 242] width 81 height 67
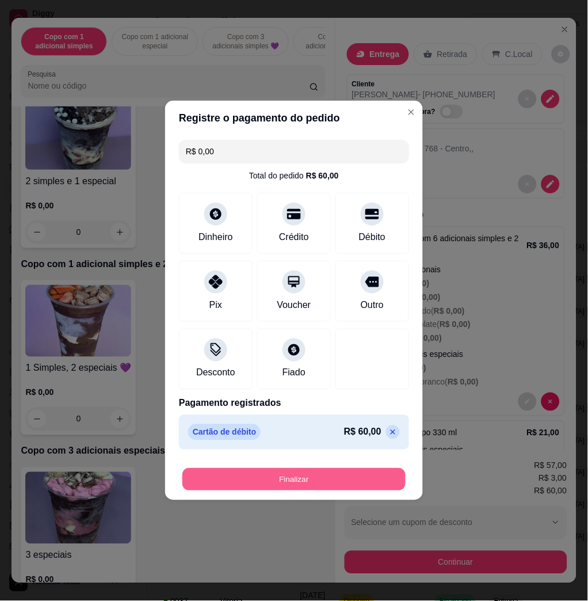
click at [323, 479] on button "Finalizar" at bounding box center [293, 479] width 223 height 22
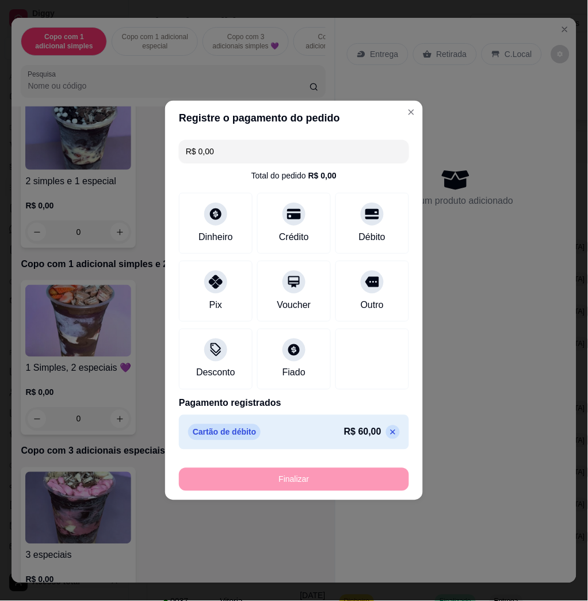
type input "-R$ 60,00"
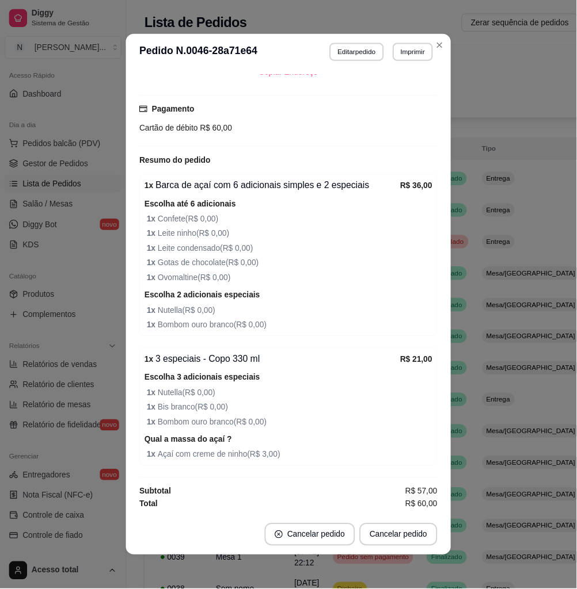
scroll to position [231, 0]
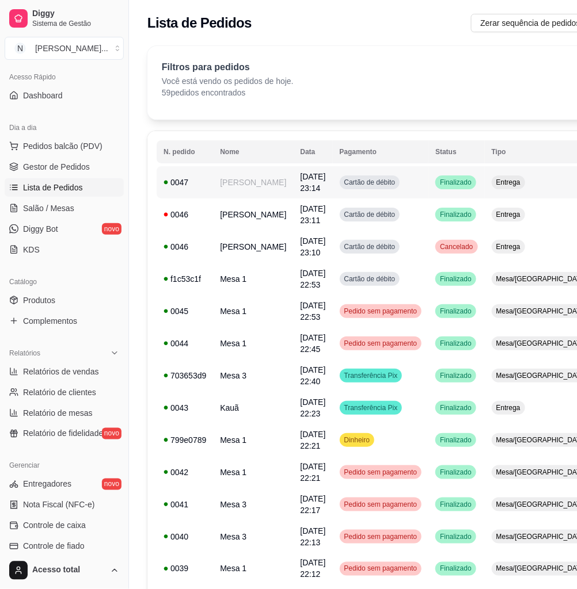
click at [293, 174] on td "[DATE] 23:14" at bounding box center [312, 182] width 39 height 32
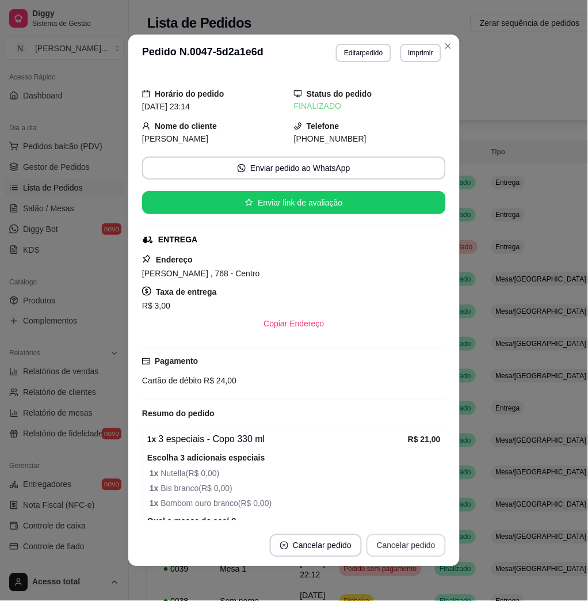
click at [415, 544] on button "Cancelar pedido" at bounding box center [406, 545] width 79 height 23
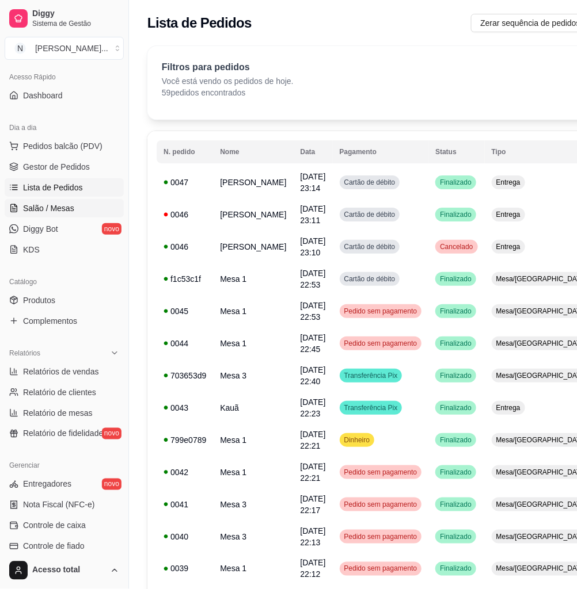
click at [58, 212] on span "Salão / Mesas" at bounding box center [48, 209] width 51 height 12
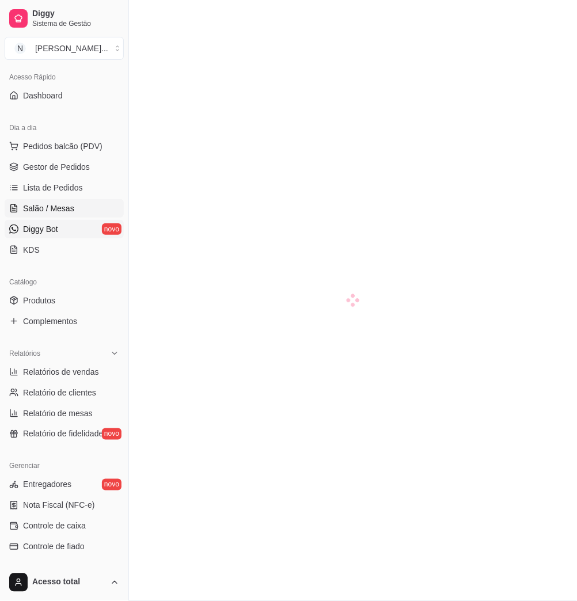
click at [66, 227] on link "Diggy Bot novo" at bounding box center [64, 229] width 119 height 18
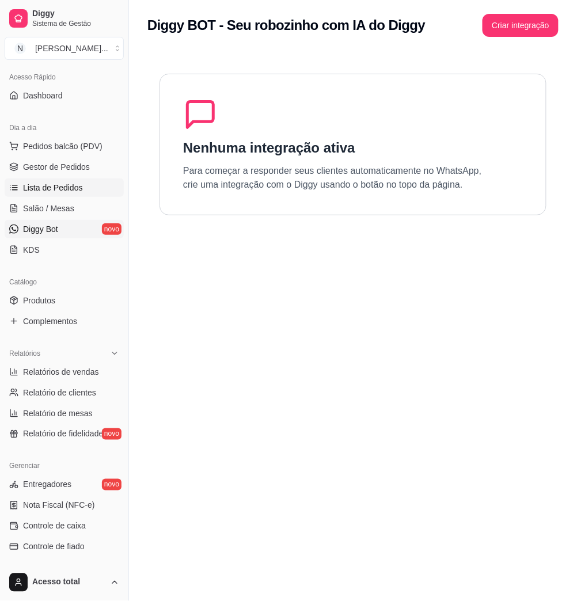
click at [65, 182] on span "Lista de Pedidos" at bounding box center [53, 188] width 60 height 12
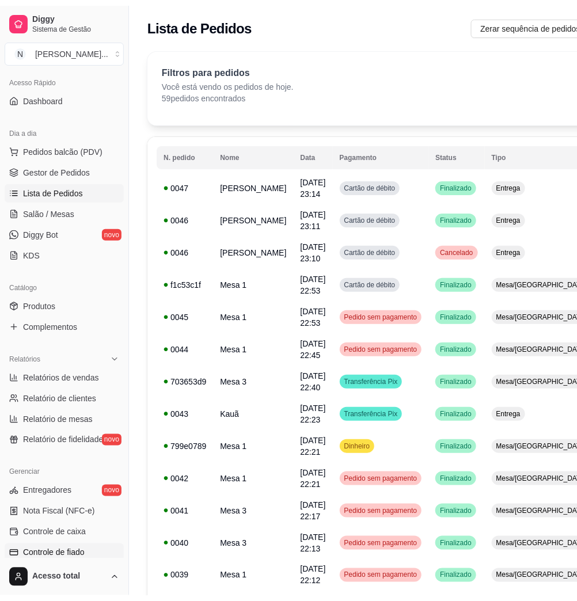
scroll to position [227, 0]
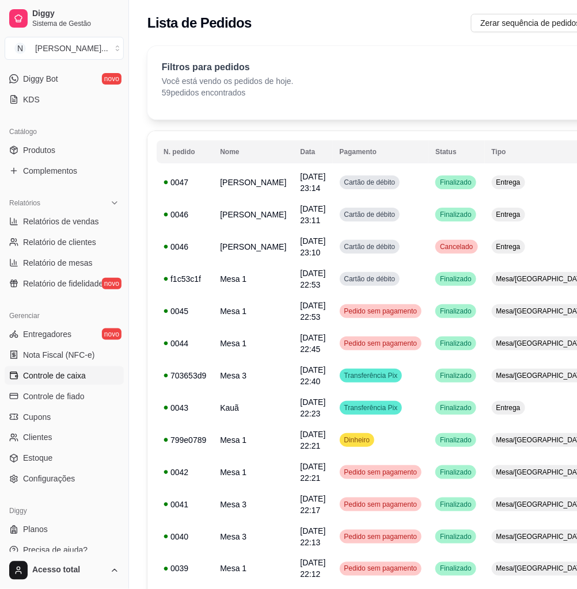
click at [54, 372] on span "Controle de caixa" at bounding box center [54, 376] width 63 height 12
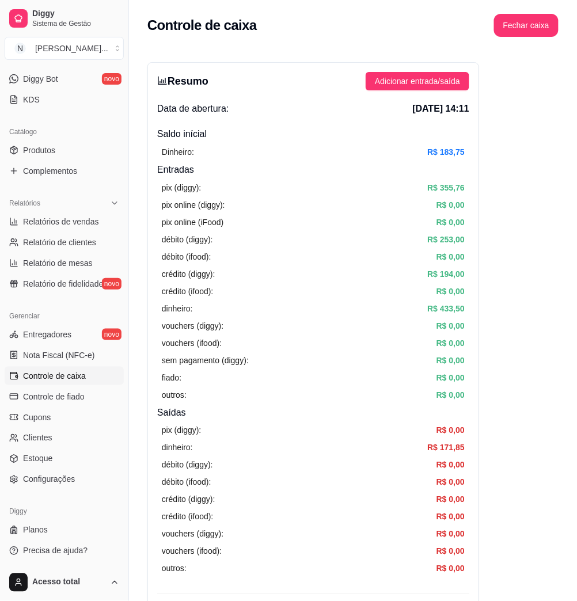
drag, startPoint x: 54, startPoint y: 375, endPoint x: 483, endPoint y: 377, distance: 428.7
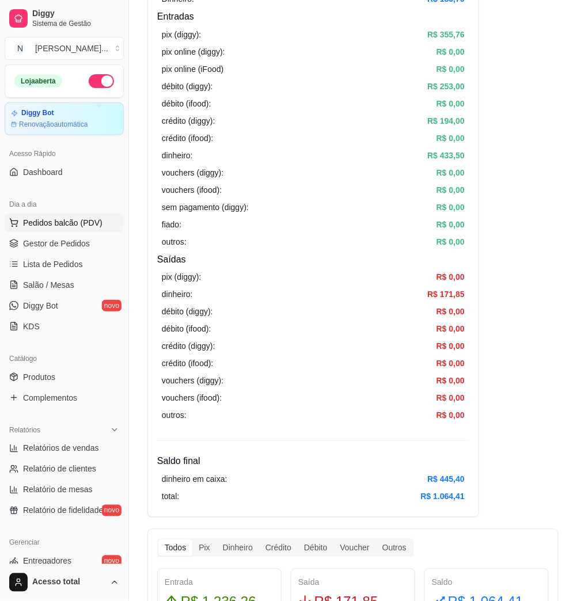
click at [61, 217] on span "Pedidos balcão (PDV)" at bounding box center [62, 223] width 79 height 12
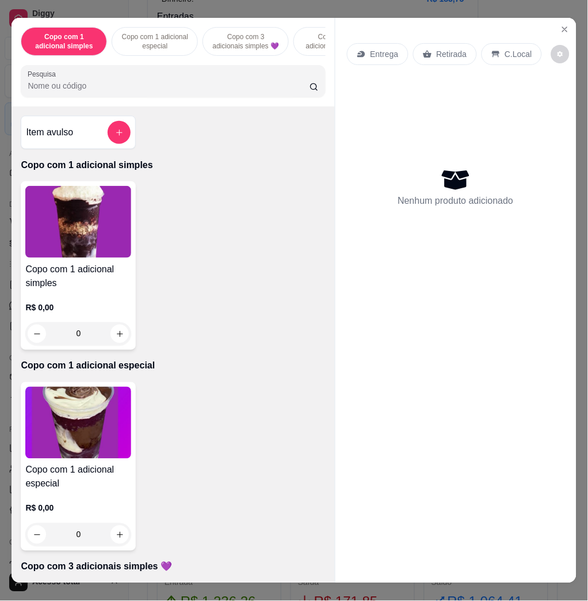
click at [102, 104] on div "Copo com 1 adicional simples Copo com 1 adicional especial Copo com 3 adicionai…" at bounding box center [173, 62] width 323 height 89
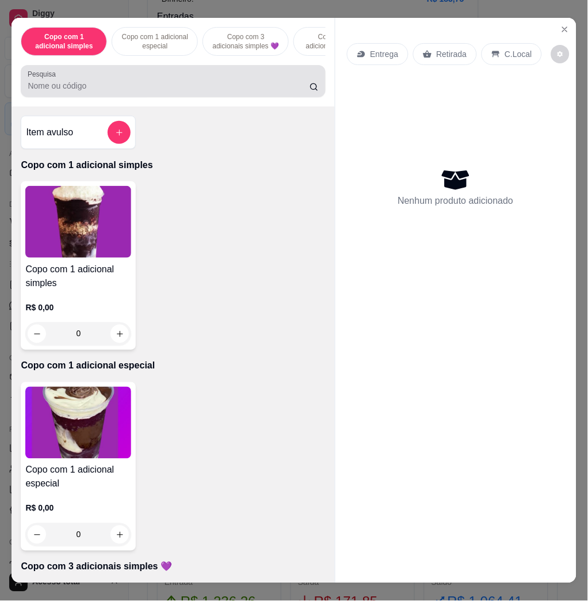
click at [102, 97] on div "Pesquisa" at bounding box center [173, 81] width 304 height 32
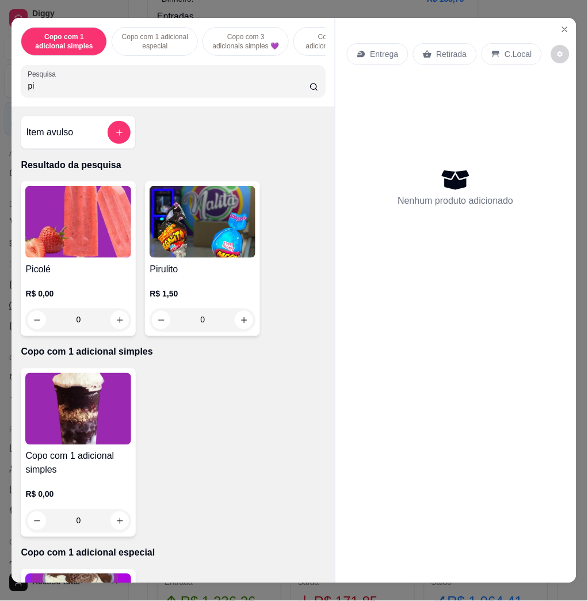
type input "pi"
click at [57, 284] on div "R$ 0,00 0" at bounding box center [78, 303] width 106 height 55
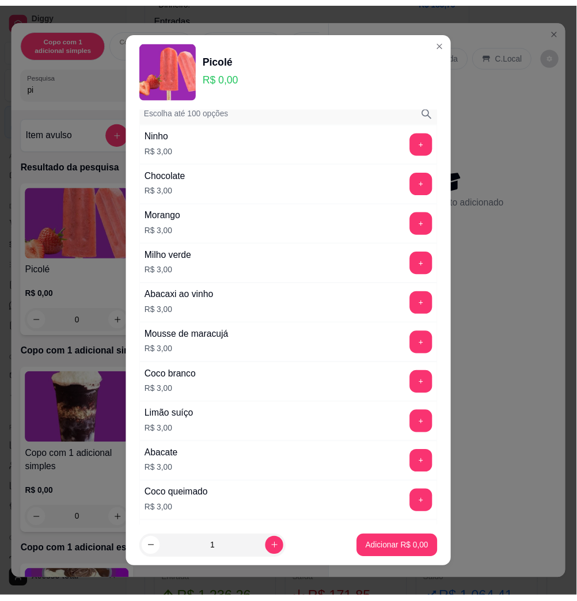
scroll to position [767, 0]
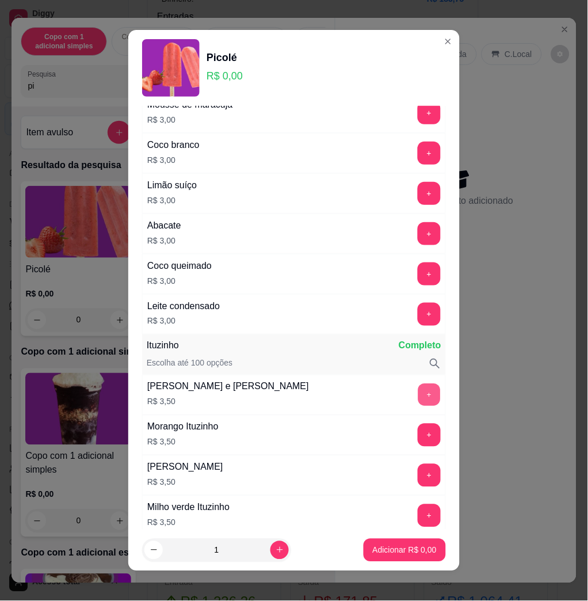
click at [418, 405] on button "+" at bounding box center [429, 395] width 22 height 22
click at [412, 548] on p "Adicionar R$ 3,50" at bounding box center [405, 550] width 64 height 12
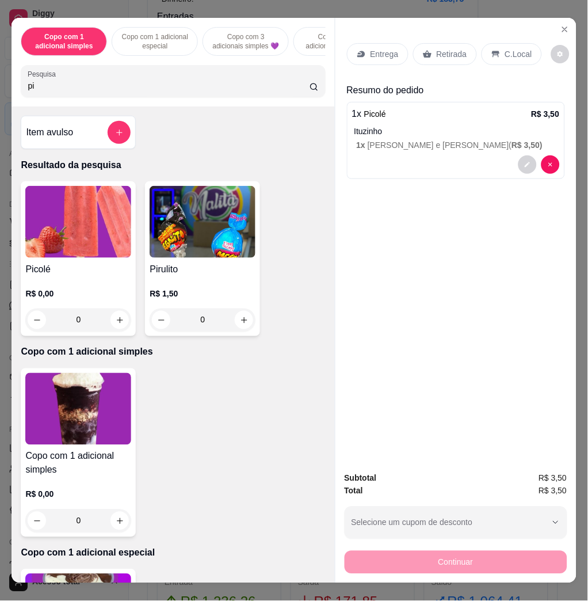
click at [491, 49] on icon at bounding box center [495, 53] width 9 height 9
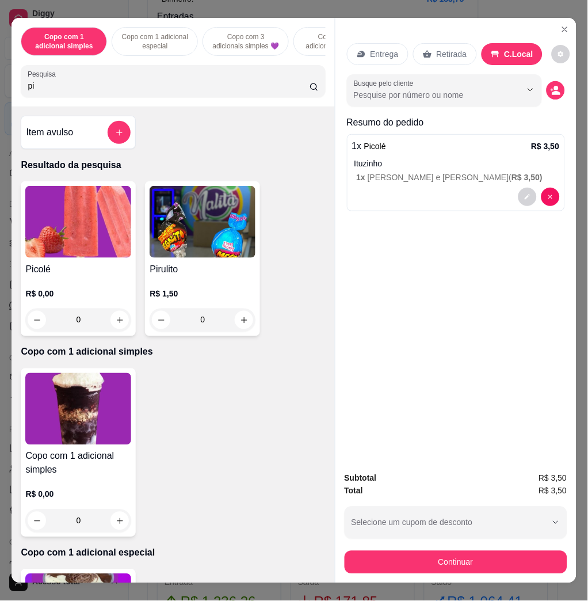
click at [495, 548] on div "Continuar" at bounding box center [456, 561] width 223 height 26
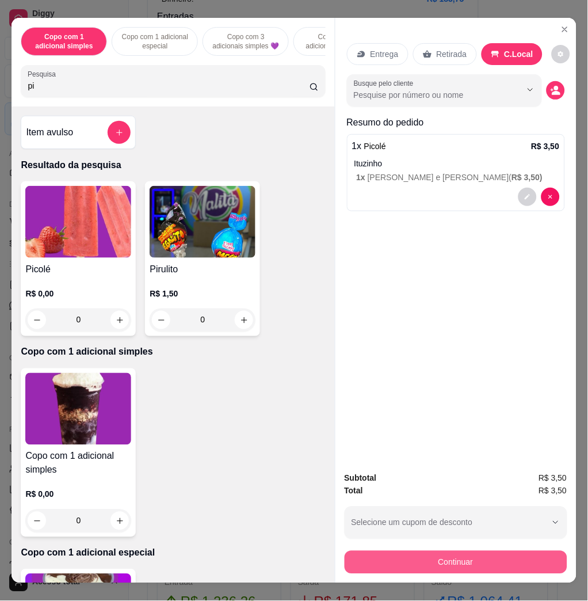
click at [497, 551] on button "Continuar" at bounding box center [456, 562] width 223 height 23
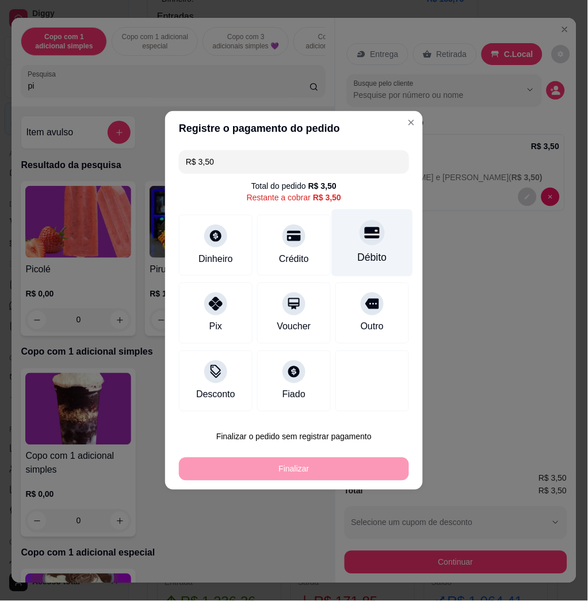
click at [358, 252] on div "Débito" at bounding box center [372, 257] width 29 height 15
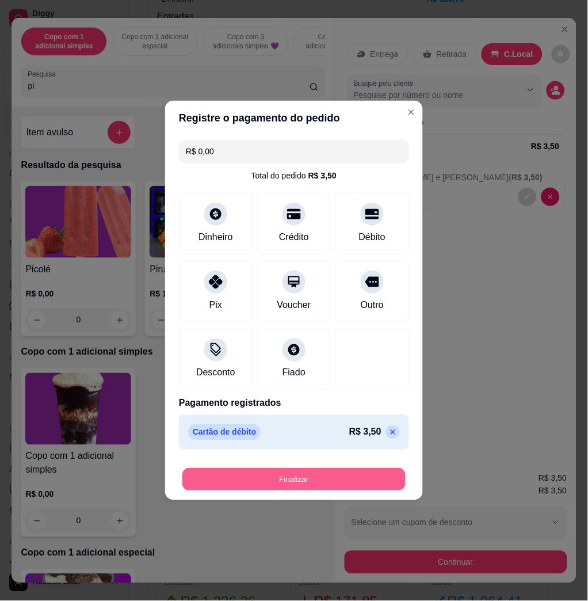
click at [319, 477] on button "Finalizar" at bounding box center [293, 479] width 223 height 22
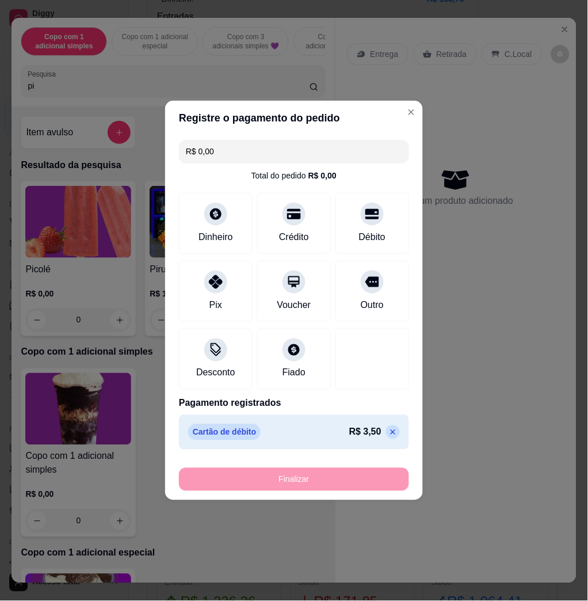
type input "-R$ 3,50"
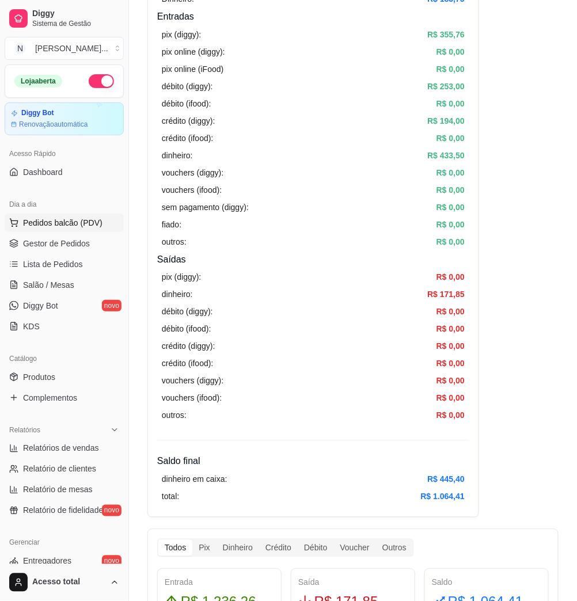
click at [63, 218] on span "Pedidos balcão (PDV)" at bounding box center [62, 223] width 79 height 12
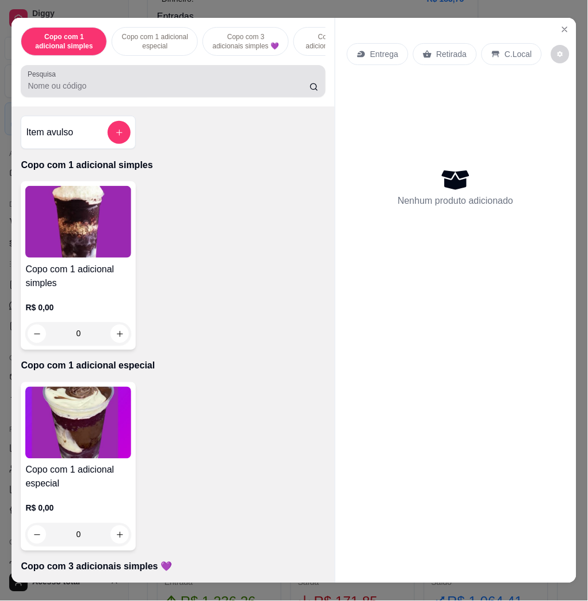
click at [157, 86] on input "Pesquisa" at bounding box center [169, 86] width 282 height 12
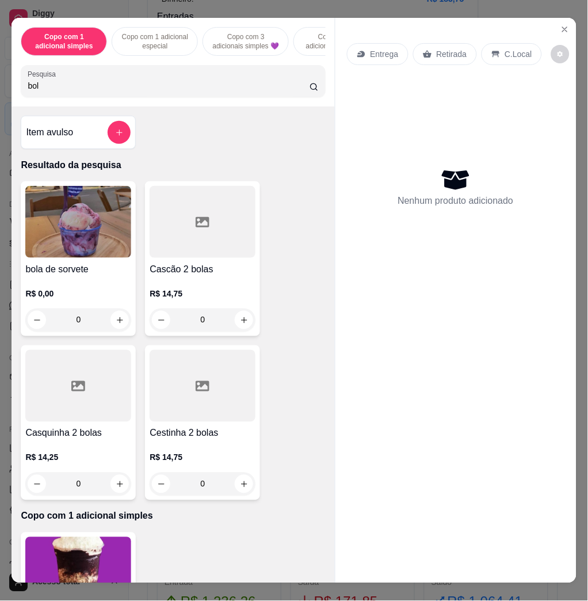
type input "bol"
click at [102, 192] on img at bounding box center [78, 222] width 106 height 72
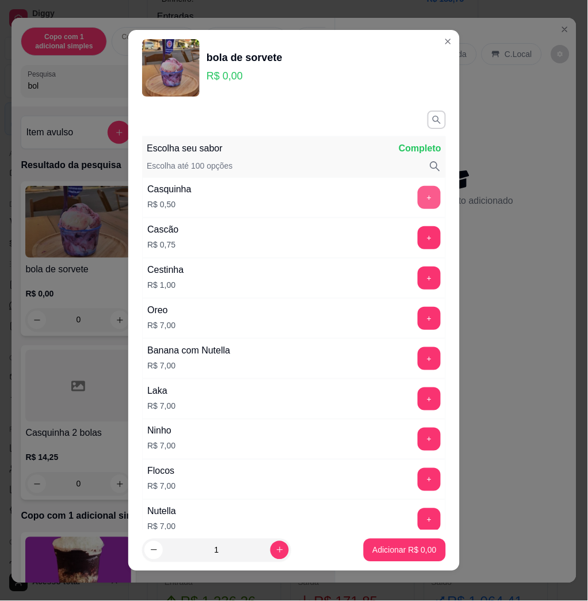
click at [418, 200] on button "+" at bounding box center [429, 197] width 23 height 23
click at [418, 200] on button "+" at bounding box center [429, 197] width 22 height 22
click at [410, 548] on p "Adicionar R$ 1,00" at bounding box center [405, 550] width 64 height 12
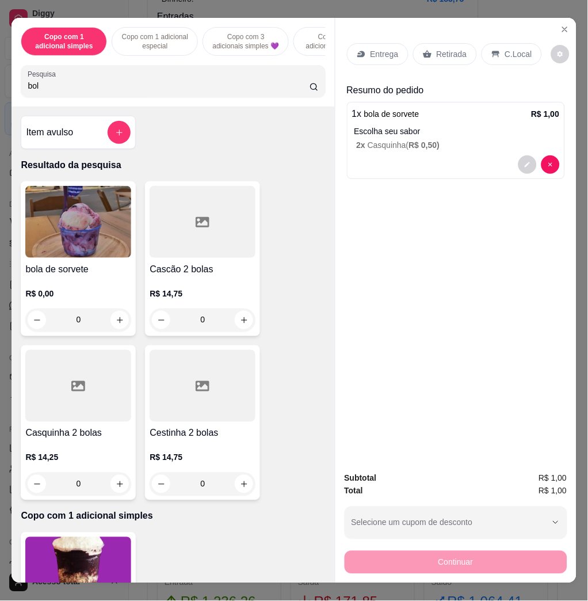
drag, startPoint x: 505, startPoint y: 45, endPoint x: 502, endPoint y: 52, distance: 7.5
click at [505, 48] on p "C.Local" at bounding box center [518, 54] width 27 height 12
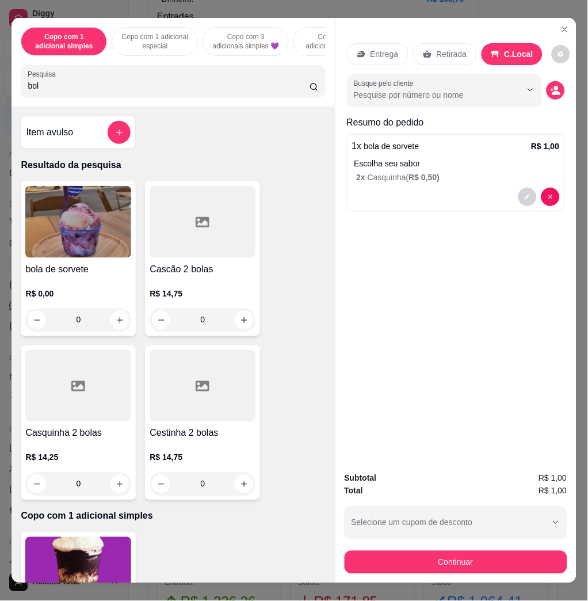
click at [474, 548] on div "Continuar" at bounding box center [456, 561] width 223 height 26
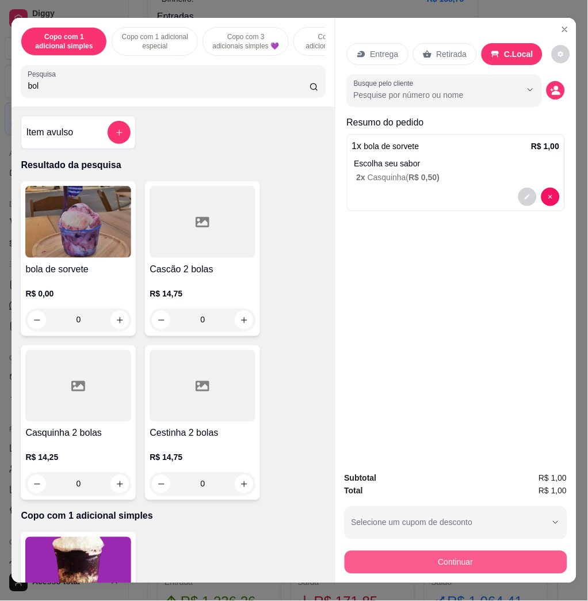
click at [479, 555] on button "Continuar" at bounding box center [456, 562] width 223 height 23
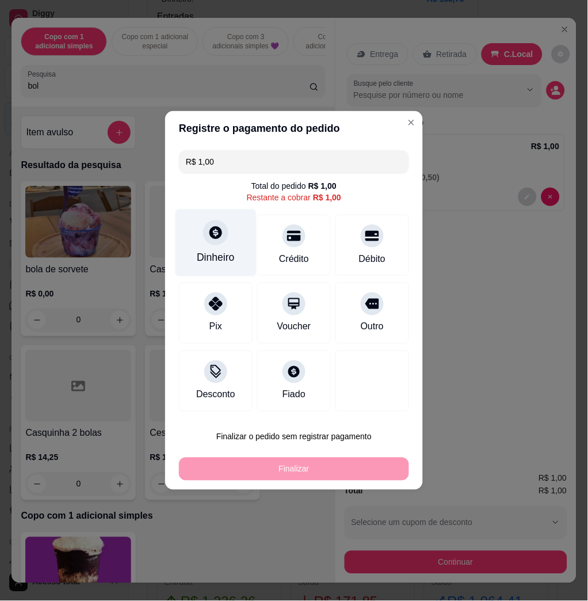
click at [220, 251] on div "Dinheiro" at bounding box center [216, 257] width 38 height 15
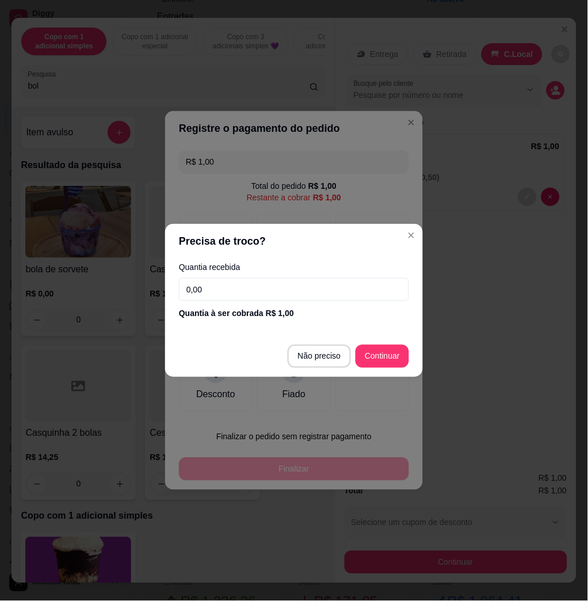
click at [250, 289] on input "0,00" at bounding box center [294, 289] width 230 height 23
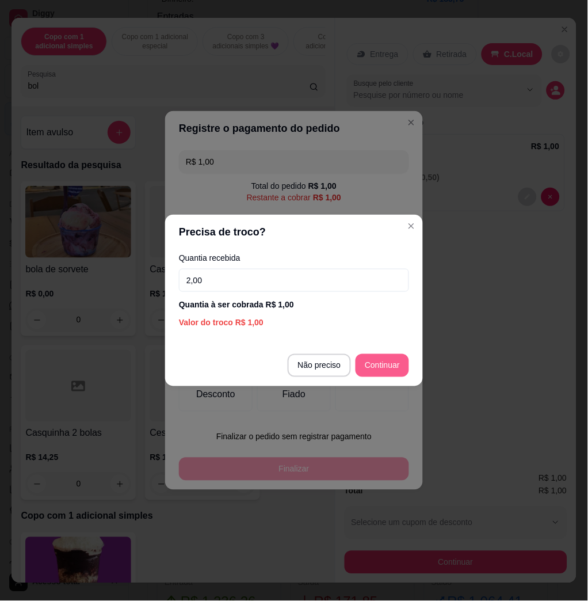
type input "2,00"
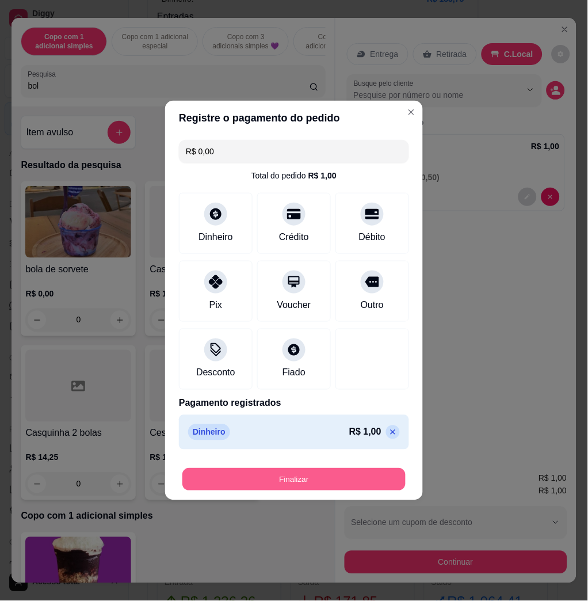
click at [361, 485] on button "Finalizar" at bounding box center [293, 479] width 223 height 22
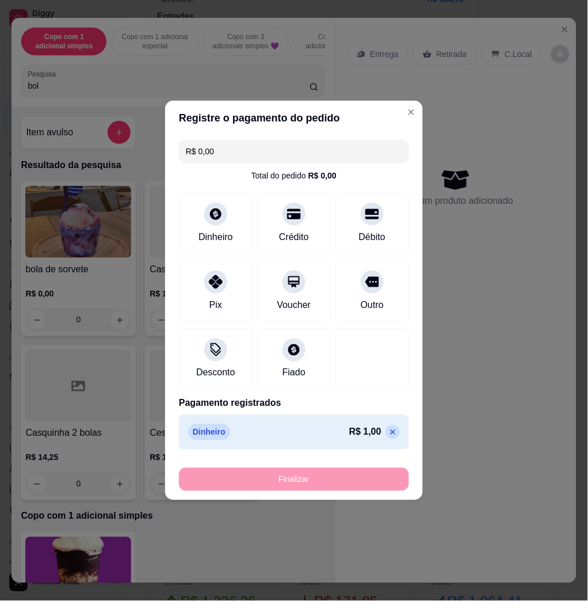
type input "-R$ 1,00"
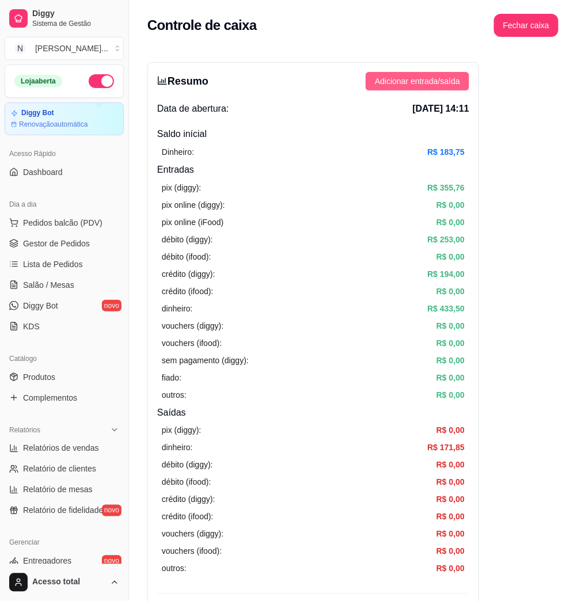
click at [415, 72] on button "Adicionar entrada/saída" at bounding box center [417, 81] width 104 height 18
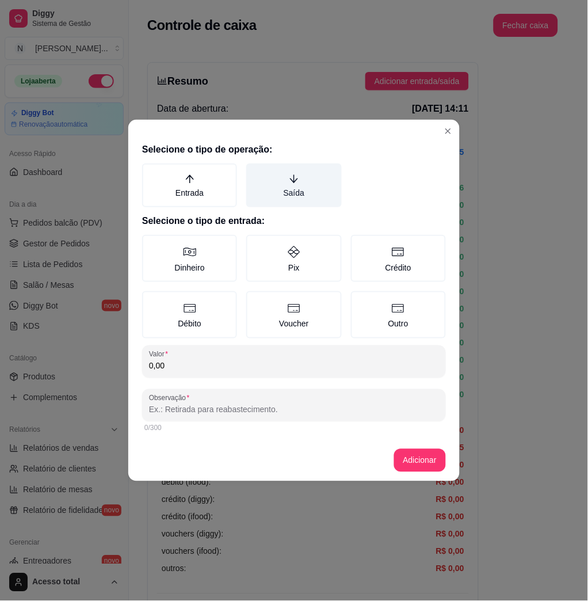
click at [278, 191] on label "Saída" at bounding box center [293, 185] width 95 height 44
click at [255, 172] on button "Saída" at bounding box center [250, 167] width 9 height 9
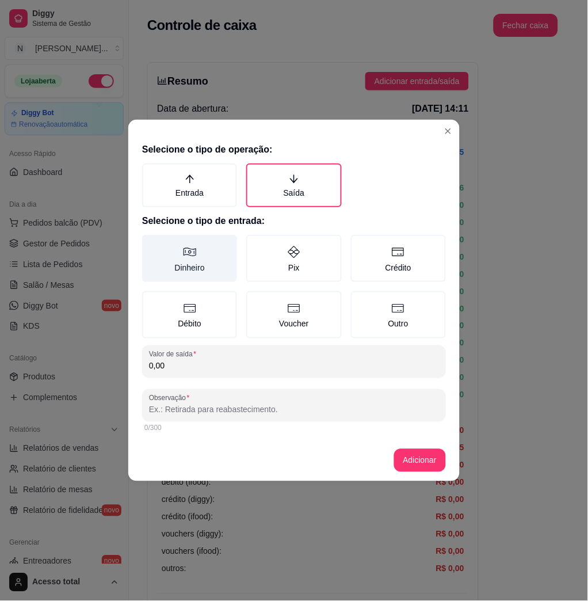
click at [209, 264] on label "Dinheiro" at bounding box center [189, 258] width 95 height 47
click at [151, 243] on button "Dinheiro" at bounding box center [146, 238] width 9 height 9
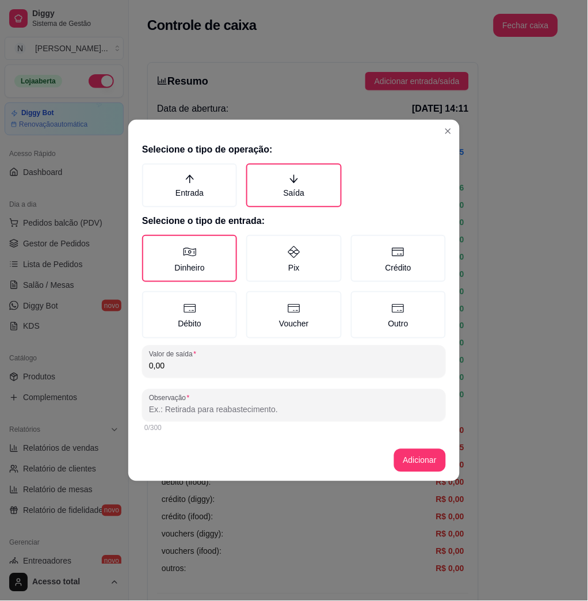
click at [235, 360] on input "0,00" at bounding box center [294, 366] width 290 height 12
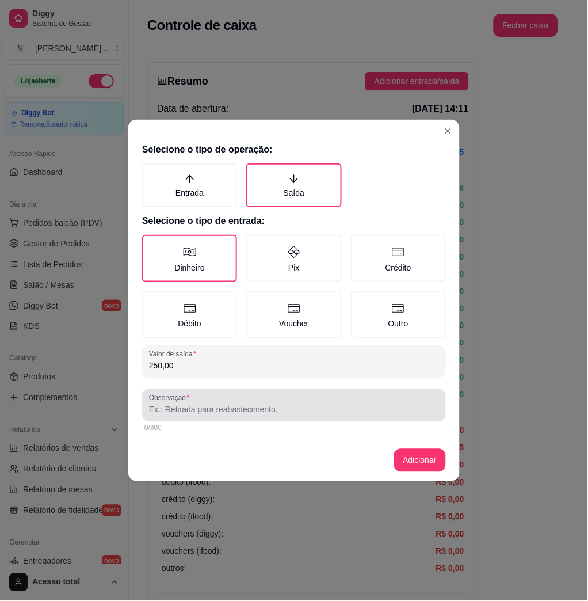
type input "250,00"
click at [245, 396] on div at bounding box center [294, 405] width 290 height 23
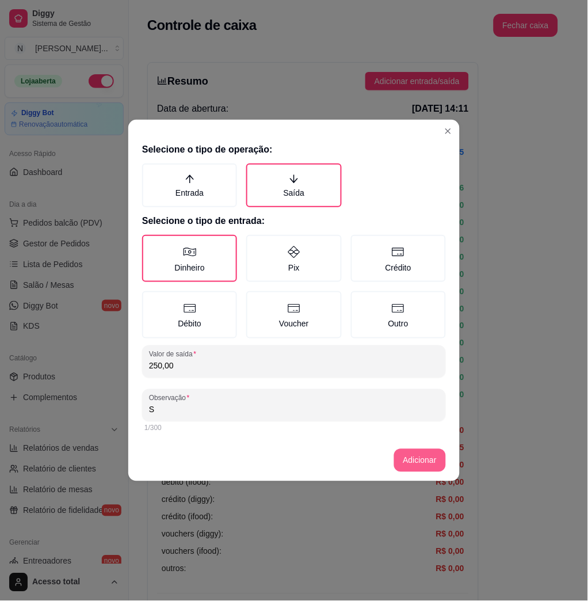
type input "S"
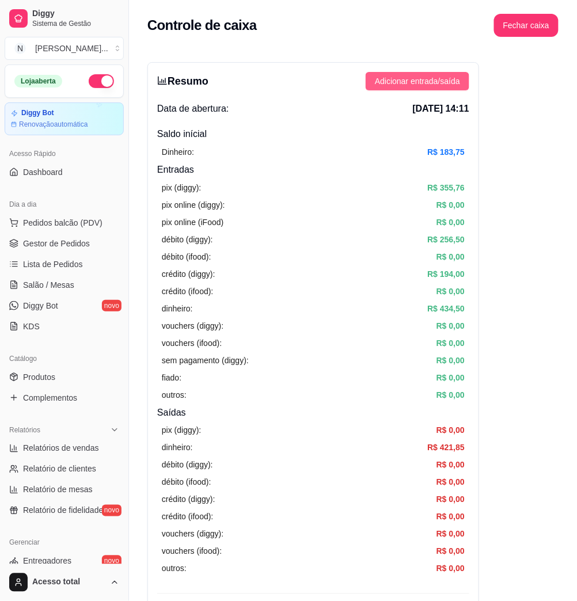
click at [443, 90] on button "Adicionar entrada/saída" at bounding box center [417, 81] width 104 height 18
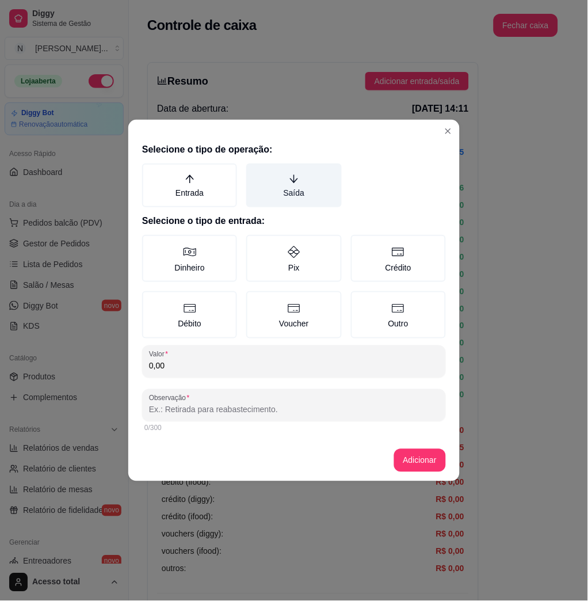
drag, startPoint x: 304, startPoint y: 193, endPoint x: 300, endPoint y: 197, distance: 6.1
click at [303, 193] on label "Saída" at bounding box center [293, 185] width 95 height 44
click at [255, 172] on button "Saída" at bounding box center [250, 167] width 9 height 9
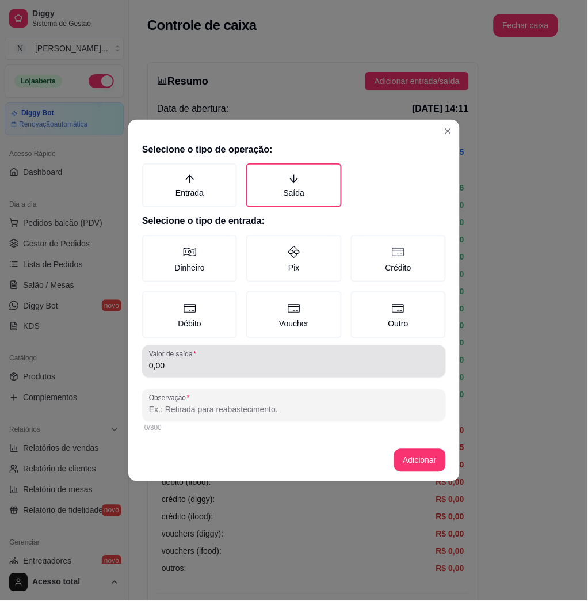
click at [201, 360] on input "0,00" at bounding box center [294, 366] width 290 height 12
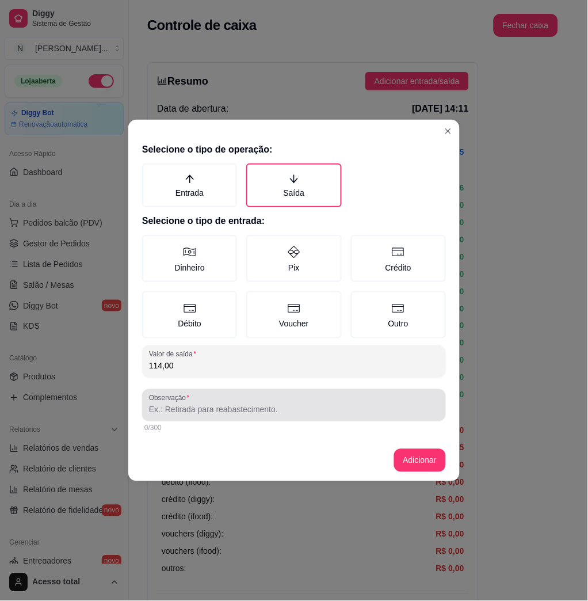
type input "114,00"
click at [204, 415] on div "Observação" at bounding box center [294, 405] width 304 height 32
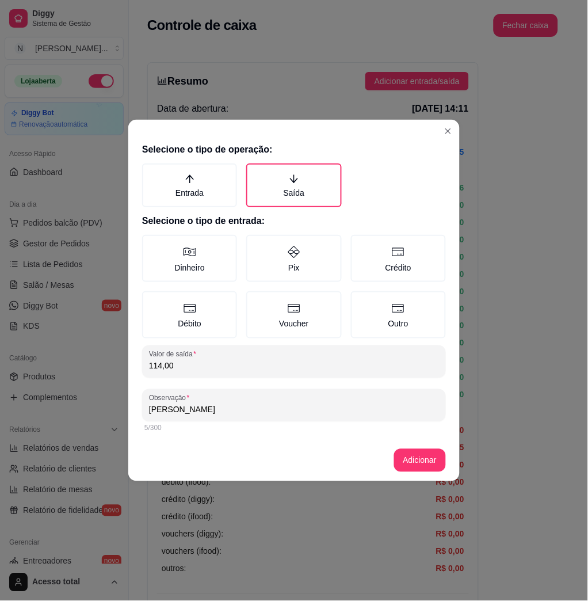
type input "[PERSON_NAME]"
click at [423, 467] on button "Adicionar" at bounding box center [420, 460] width 51 height 22
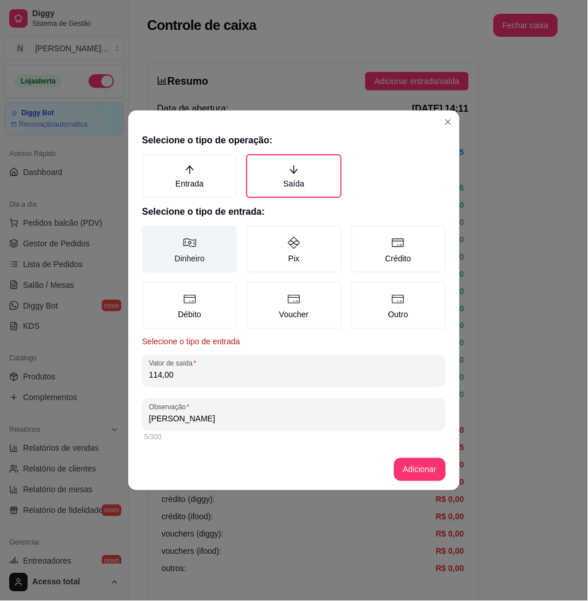
click at [178, 261] on label "Dinheiro" at bounding box center [189, 249] width 95 height 47
click at [151, 234] on button "Dinheiro" at bounding box center [146, 229] width 9 height 9
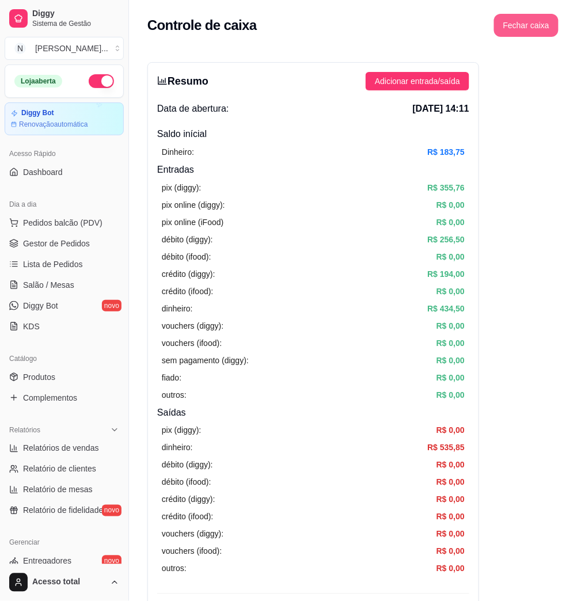
click at [541, 23] on button "Fechar caixa" at bounding box center [526, 25] width 64 height 23
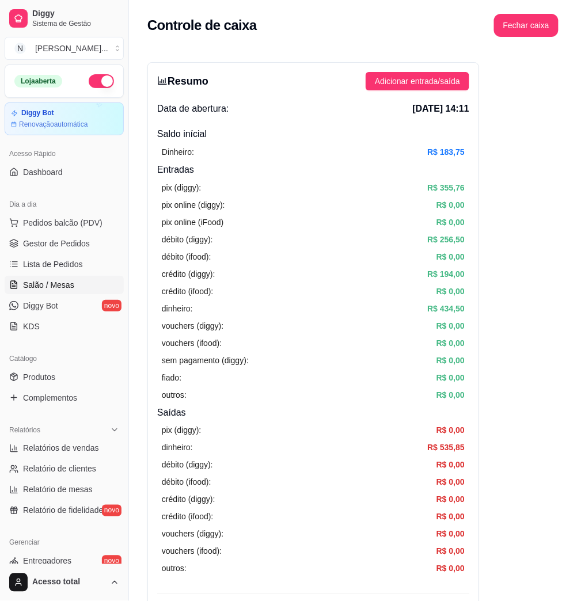
click at [42, 277] on link "Salão / Mesas" at bounding box center [64, 285] width 119 height 18
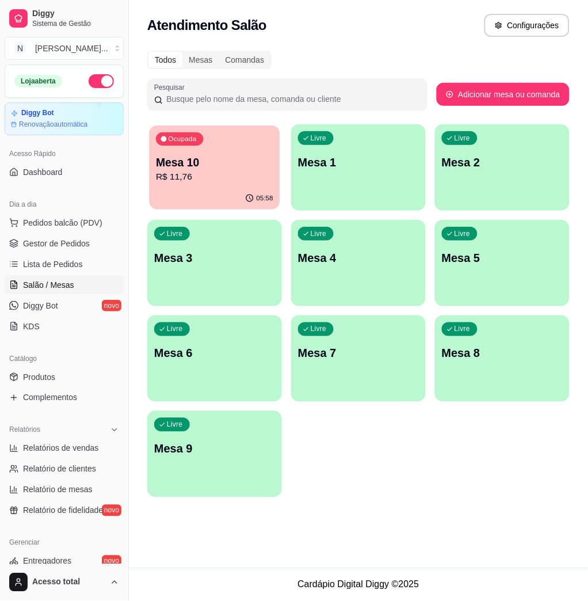
click at [148, 184] on div "Ocupada Mesa 10 R$ 11,76 05:58 Livre Mesa 1 Livre Mesa 2 Livre Mesa 3 Livre Mes…" at bounding box center [358, 310] width 422 height 373
click at [216, 163] on p "Mesa 10" at bounding box center [214, 162] width 121 height 16
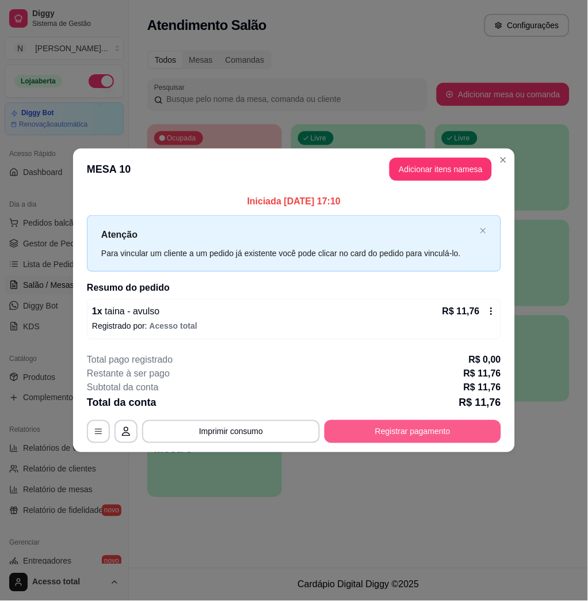
click at [429, 434] on button "Registrar pagamento" at bounding box center [413, 431] width 177 height 23
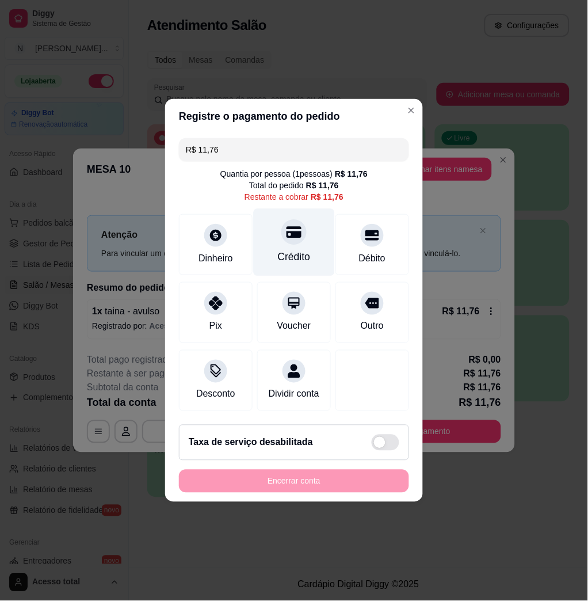
click at [261, 242] on div "Crédito" at bounding box center [294, 242] width 81 height 67
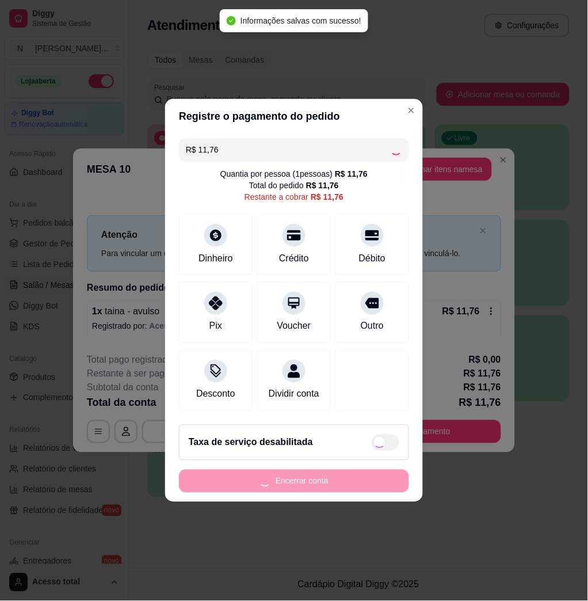
type input "R$ 0,00"
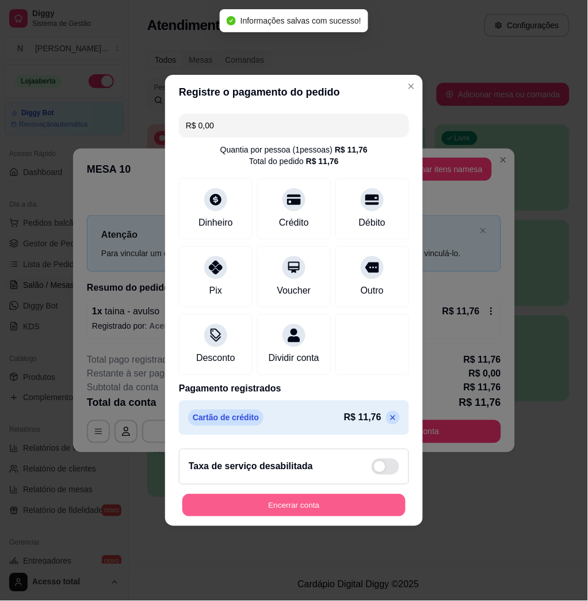
click at [342, 506] on button "Encerrar conta" at bounding box center [293, 505] width 223 height 22
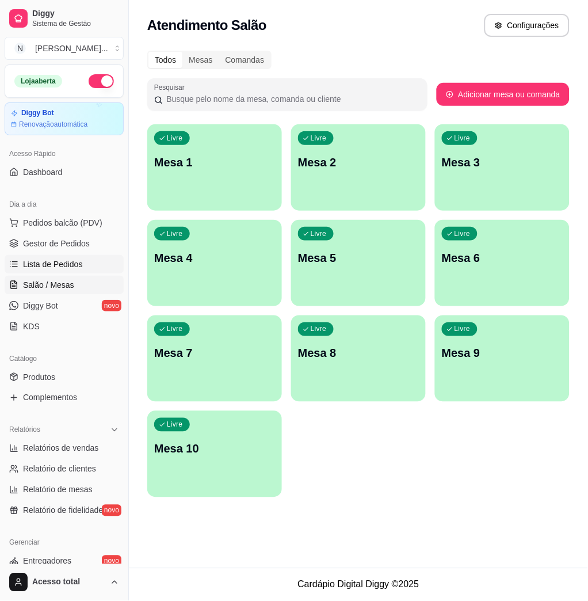
click at [68, 265] on span "Lista de Pedidos" at bounding box center [53, 264] width 60 height 12
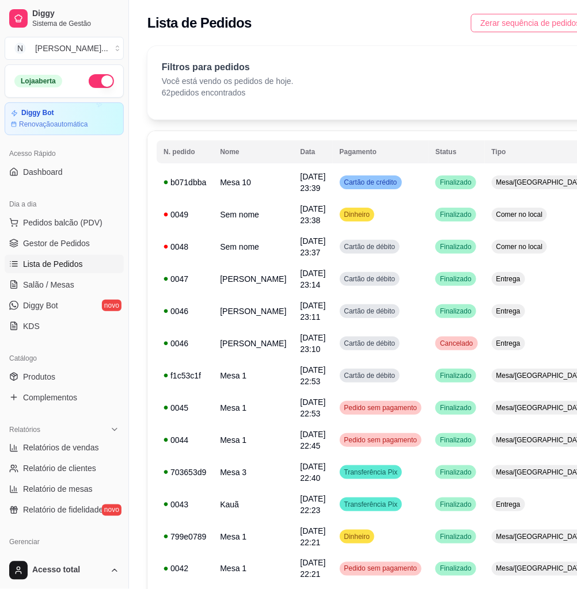
click at [517, 25] on span "Zerar sequência de pedidos" at bounding box center [530, 23] width 100 height 13
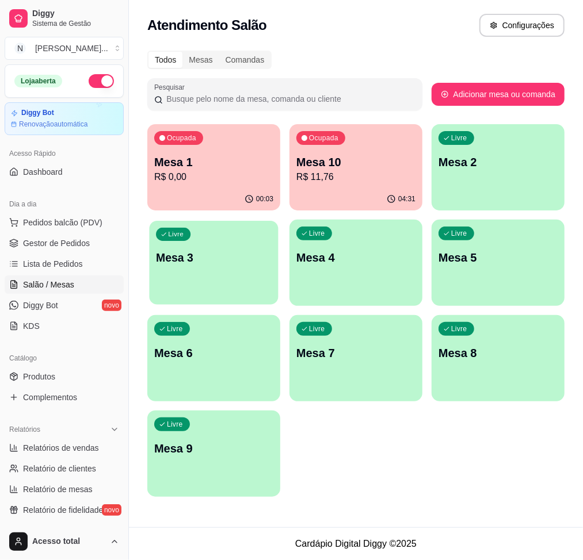
click at [205, 281] on div "Livre Mesa 3" at bounding box center [213, 256] width 129 height 70
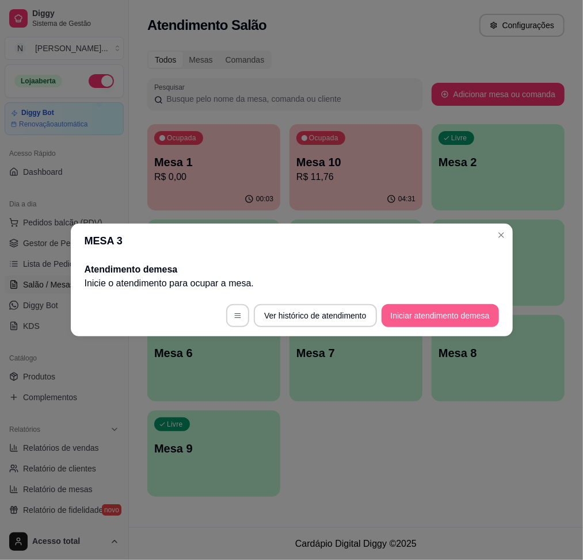
click at [437, 317] on button "Iniciar atendimento de mesa" at bounding box center [439, 315] width 117 height 23
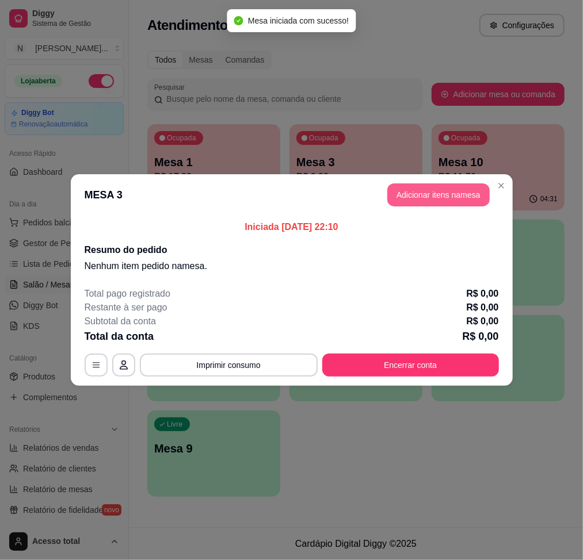
click at [411, 203] on button "Adicionar itens na mesa" at bounding box center [438, 195] width 102 height 23
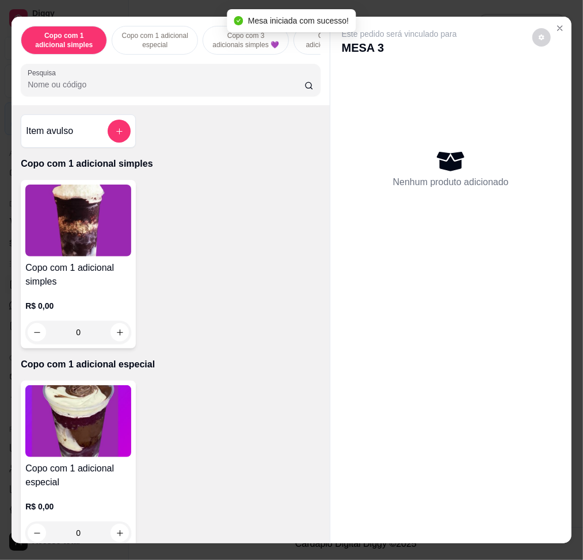
click at [100, 138] on div "Item avulso" at bounding box center [78, 131] width 105 height 23
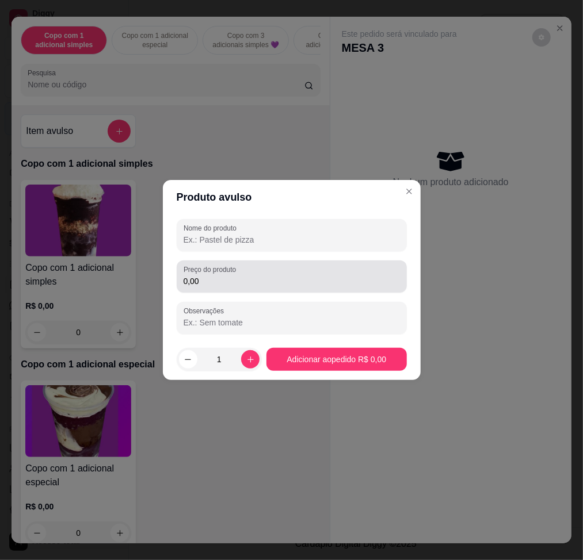
click at [232, 291] on div "Preço do produto 0,00" at bounding box center [292, 277] width 230 height 32
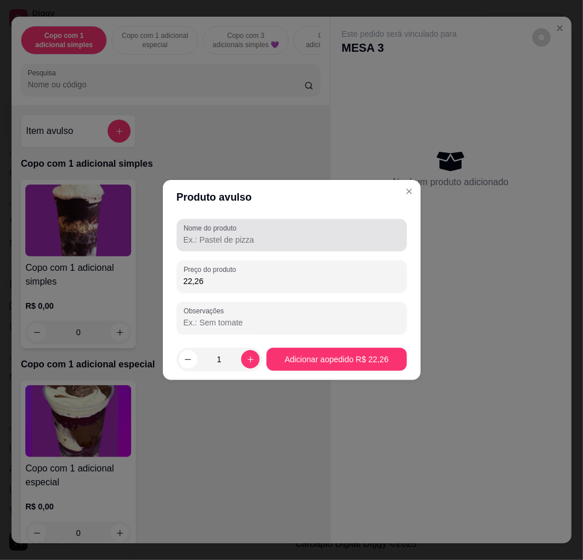
type input "22,26"
click at [266, 244] on input "Nome do produto" at bounding box center [292, 240] width 216 height 12
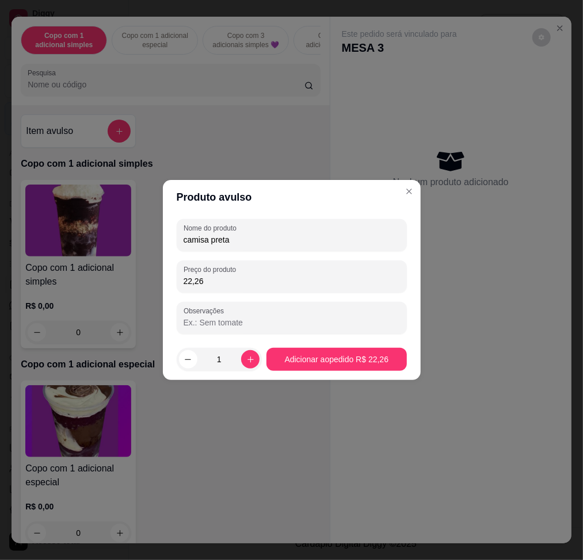
type input "camisa preta"
click at [353, 340] on footer "1 Adicionar ao pedido R$ 22,26" at bounding box center [292, 359] width 258 height 41
click at [351, 348] on footer "1 Adicionar ao pedido R$ 22,26" at bounding box center [292, 359] width 258 height 41
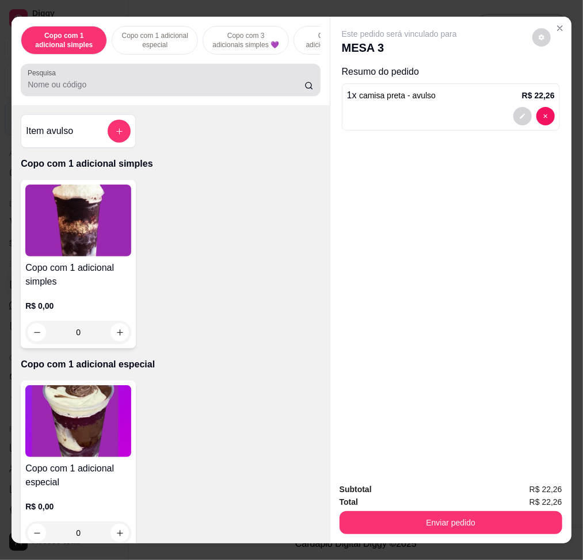
click at [129, 90] on input "Pesquisa" at bounding box center [166, 85] width 277 height 12
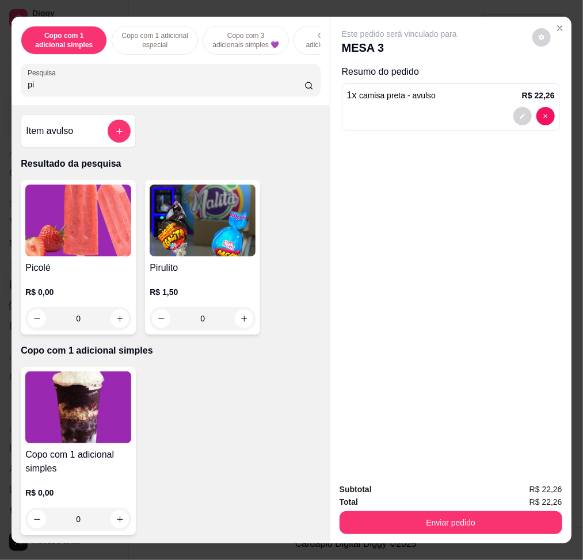
type input "pi"
click at [74, 236] on img at bounding box center [78, 221] width 106 height 72
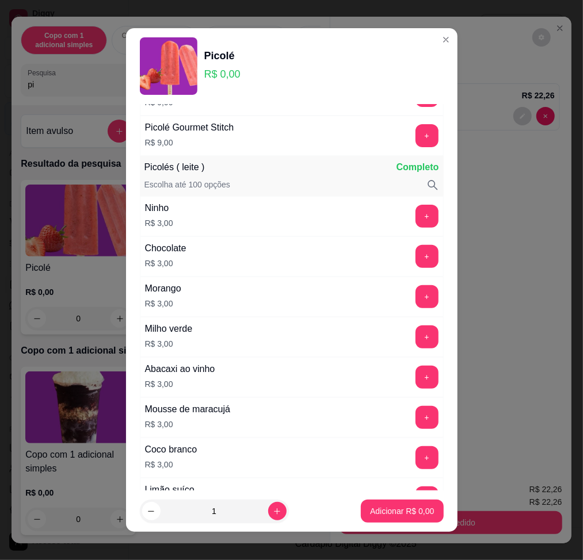
scroll to position [537, 0]
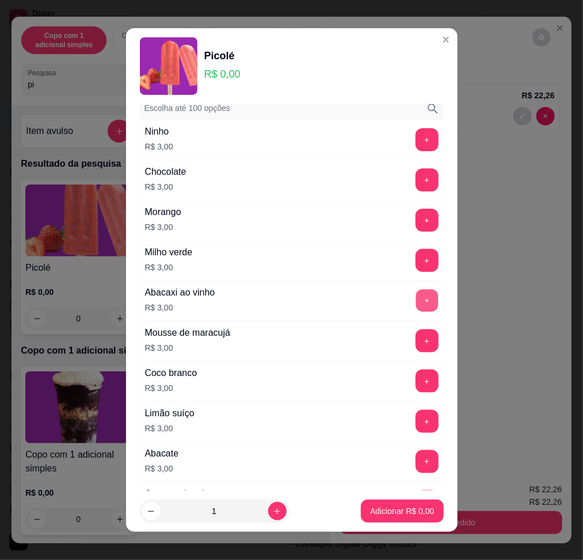
click at [415, 308] on button "+" at bounding box center [426, 300] width 22 height 22
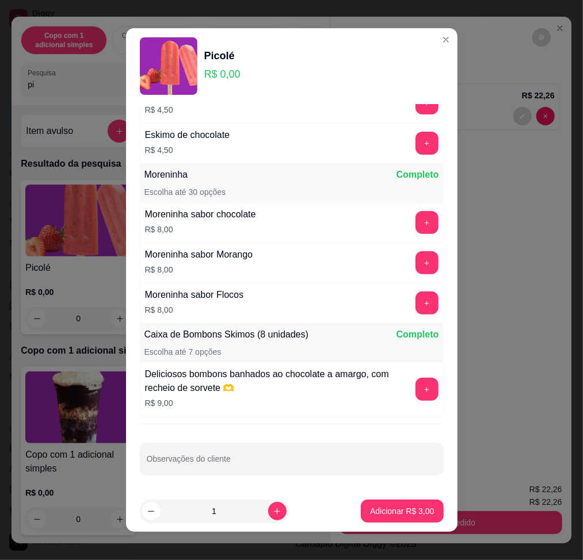
scroll to position [8, 0]
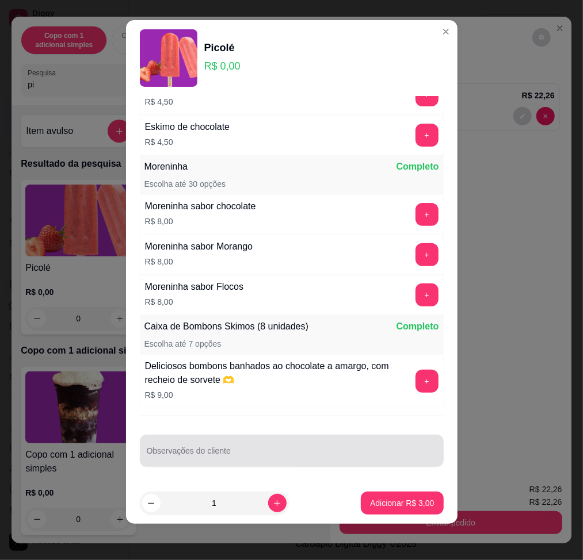
drag, startPoint x: 355, startPoint y: 441, endPoint x: 382, endPoint y: 443, distance: 27.1
click at [362, 442] on div at bounding box center [292, 451] width 290 height 23
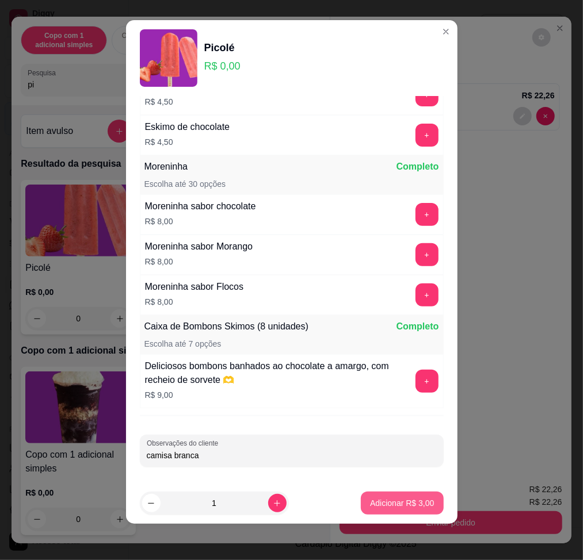
type input "camisa branca"
click at [384, 509] on p "Adicionar R$ 3,00" at bounding box center [402, 503] width 62 height 11
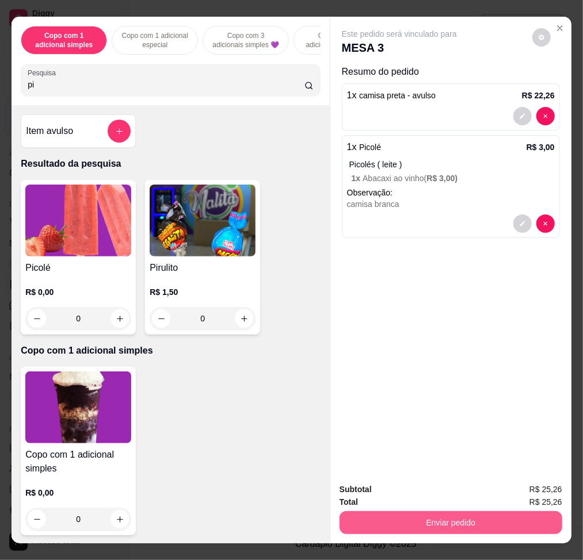
click at [461, 524] on button "Enviar pedido" at bounding box center [450, 523] width 223 height 23
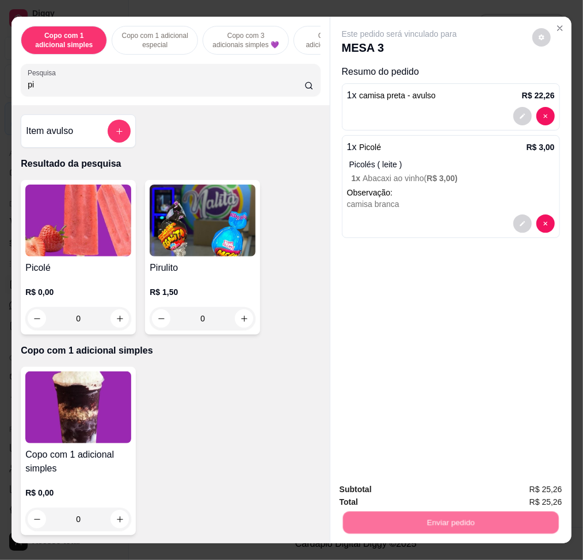
click at [517, 497] on button "Enviar pedido" at bounding box center [530, 490] width 65 height 22
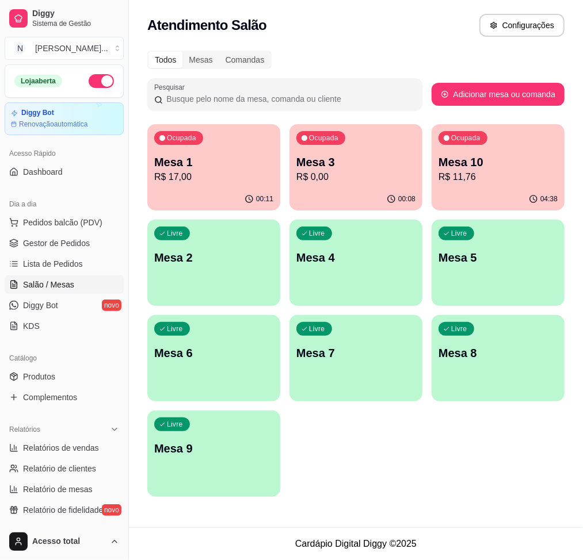
click at [243, 158] on p "Mesa 1" at bounding box center [213, 162] width 119 height 16
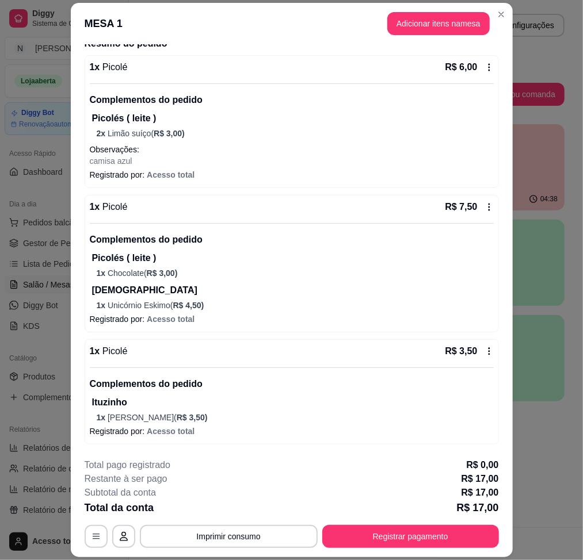
scroll to position [33, 0]
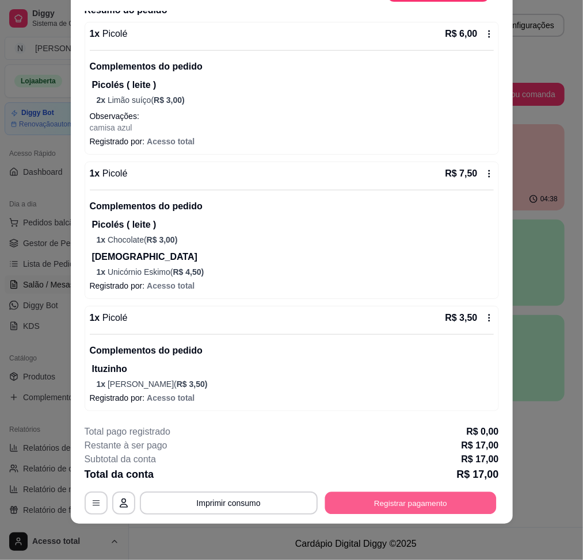
click at [420, 509] on button "Registrar pagamento" at bounding box center [410, 504] width 171 height 22
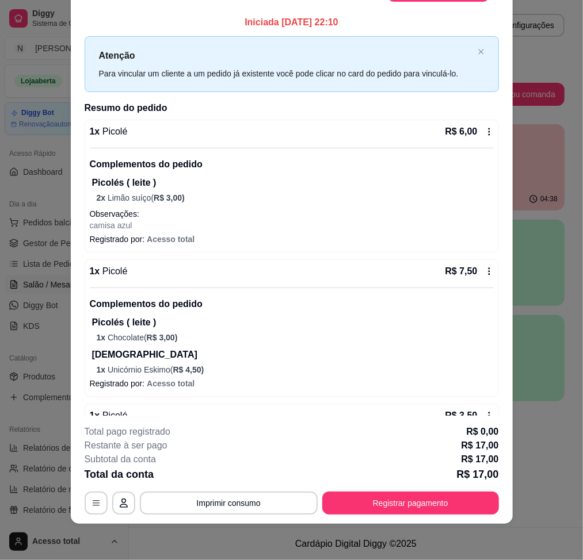
scroll to position [0, 0]
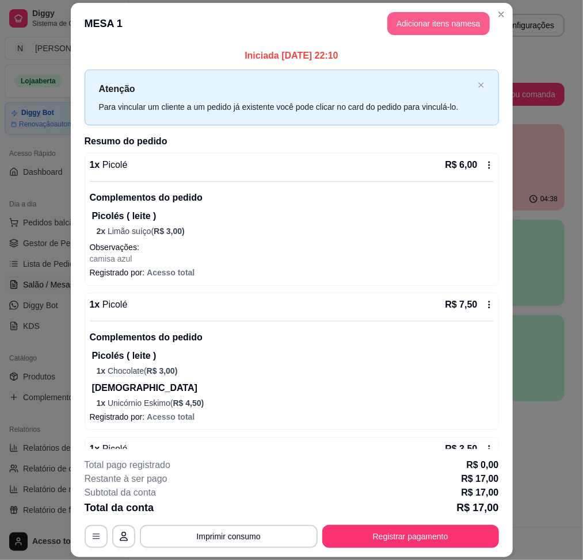
click at [417, 32] on button "Adicionar itens na mesa" at bounding box center [438, 23] width 102 height 23
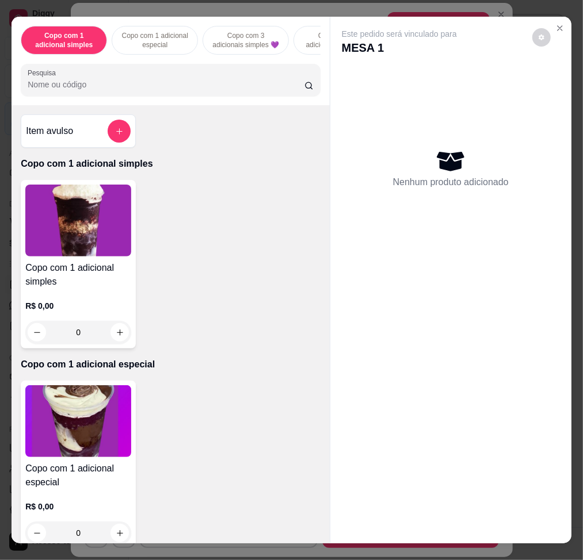
click at [232, 90] on input "Pesquisa" at bounding box center [166, 85] width 277 height 12
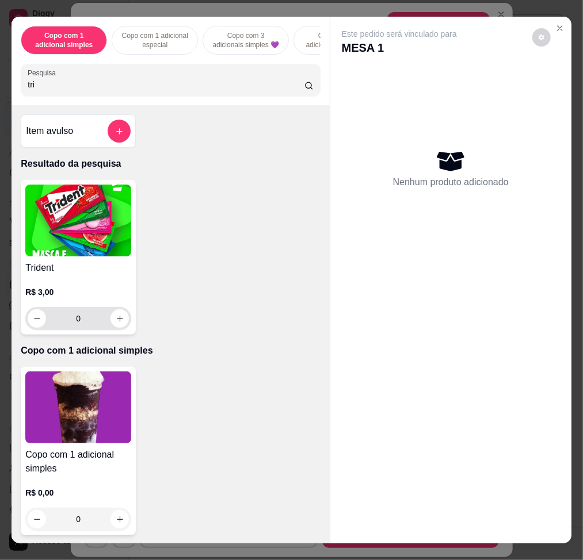
type input "tri"
click at [118, 320] on div "0" at bounding box center [78, 318] width 101 height 23
click at [116, 321] on icon "increase-product-quantity" at bounding box center [120, 319] width 9 height 9
type input "1"
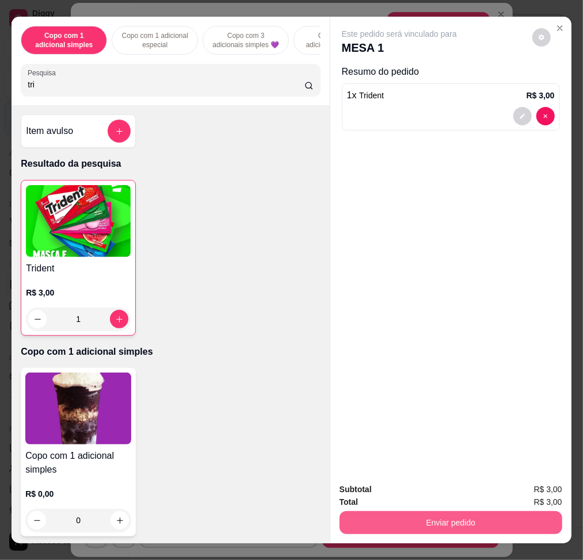
click at [400, 522] on button "Enviar pedido" at bounding box center [450, 523] width 223 height 23
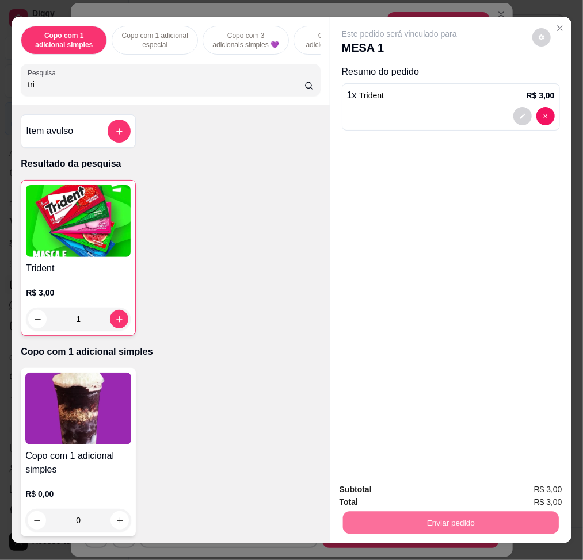
click at [489, 488] on button "Registrar cliente" at bounding box center [454, 489] width 74 height 21
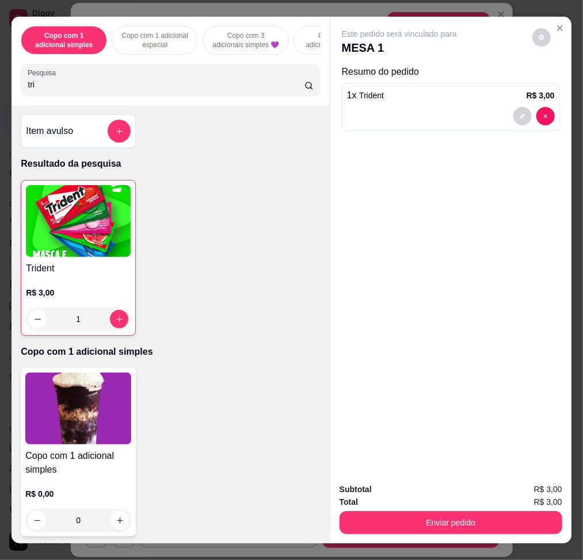
drag, startPoint x: 477, startPoint y: 542, endPoint x: 479, endPoint y: 527, distance: 15.1
click at [478, 542] on div "Copo com 1 adicional simples Copo com 1 adicional especial Copo com 3 adicionai…" at bounding box center [291, 280] width 583 height 560
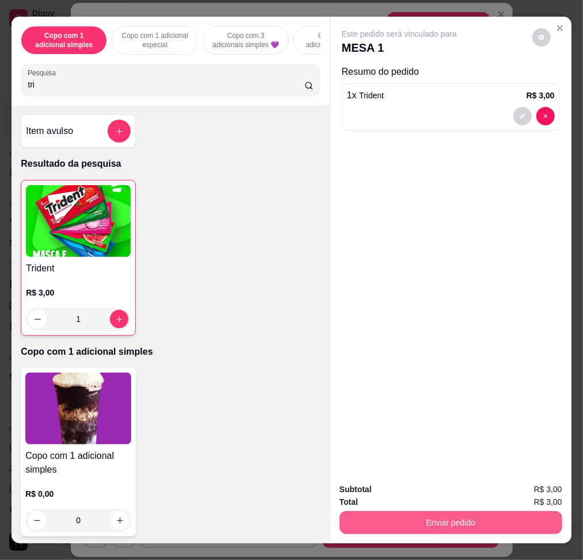
click at [484, 515] on button "Enviar pedido" at bounding box center [450, 523] width 223 height 23
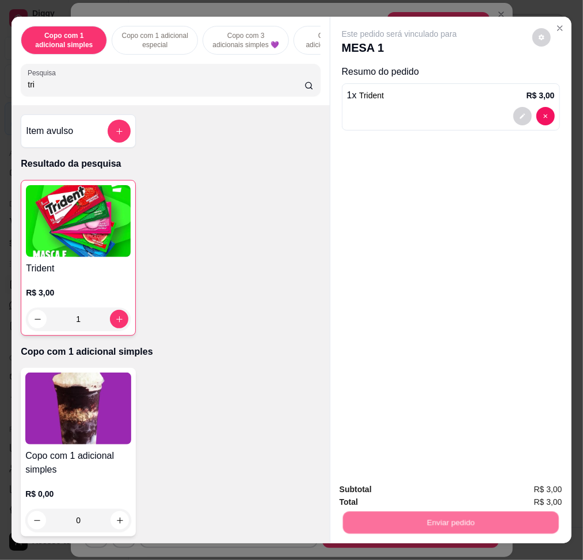
click at [524, 496] on button "Enviar pedido" at bounding box center [530, 490] width 65 height 22
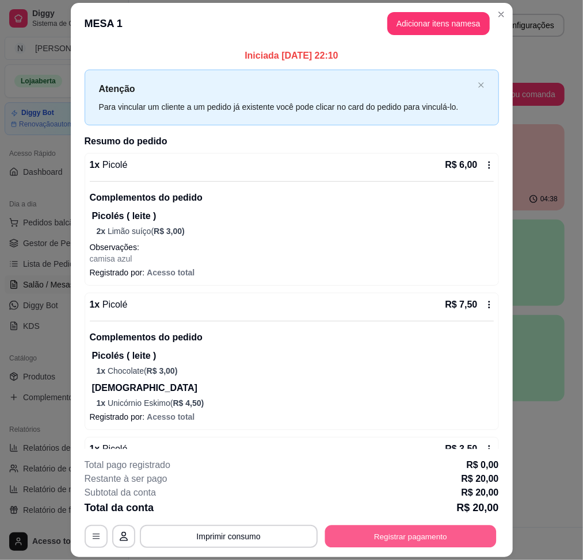
click at [428, 544] on button "Registrar pagamento" at bounding box center [410, 537] width 171 height 22
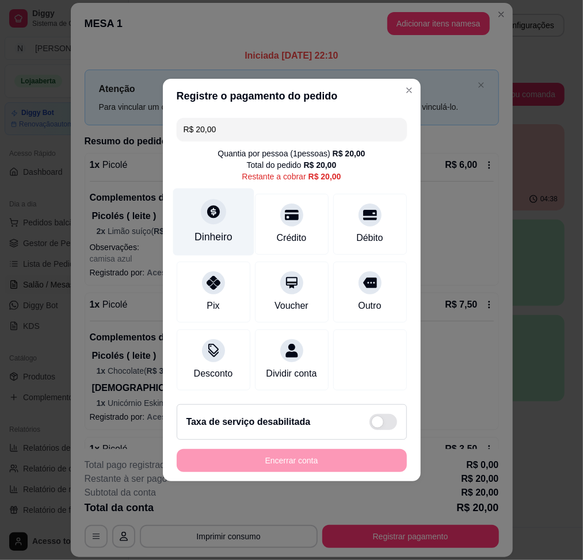
click at [203, 217] on div "Dinheiro" at bounding box center [213, 222] width 81 height 67
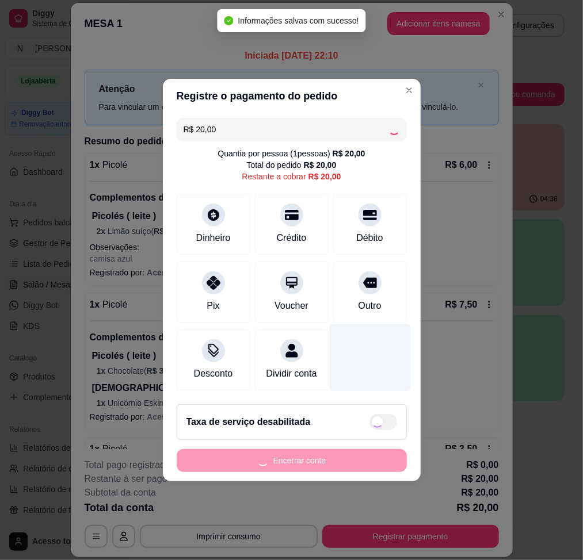
type input "R$ 0,00"
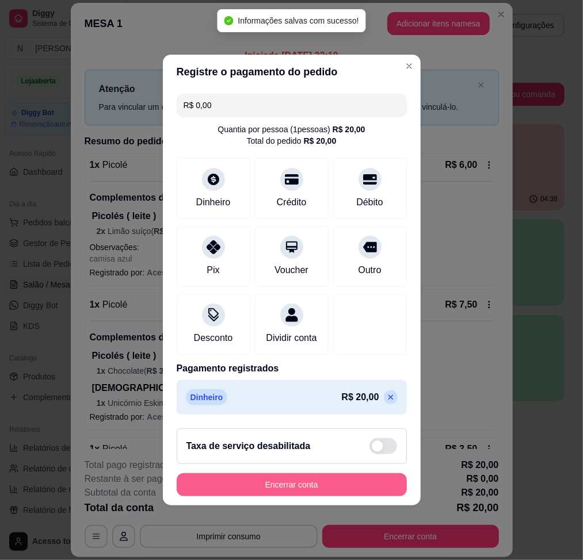
click at [306, 489] on button "Encerrar conta" at bounding box center [292, 485] width 230 height 23
